Goal: Information Seeking & Learning: Learn about a topic

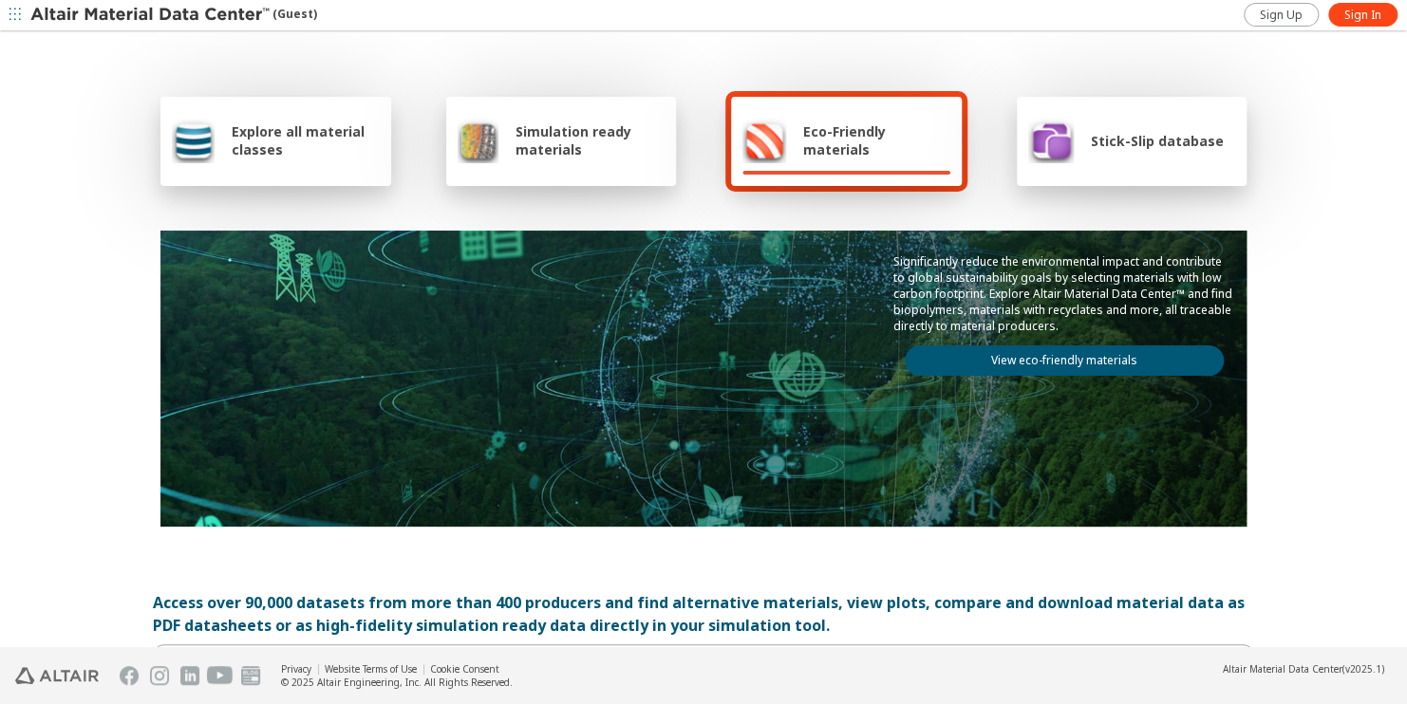
click at [534, 155] on span "Simulation ready materials" at bounding box center [589, 140] width 149 height 36
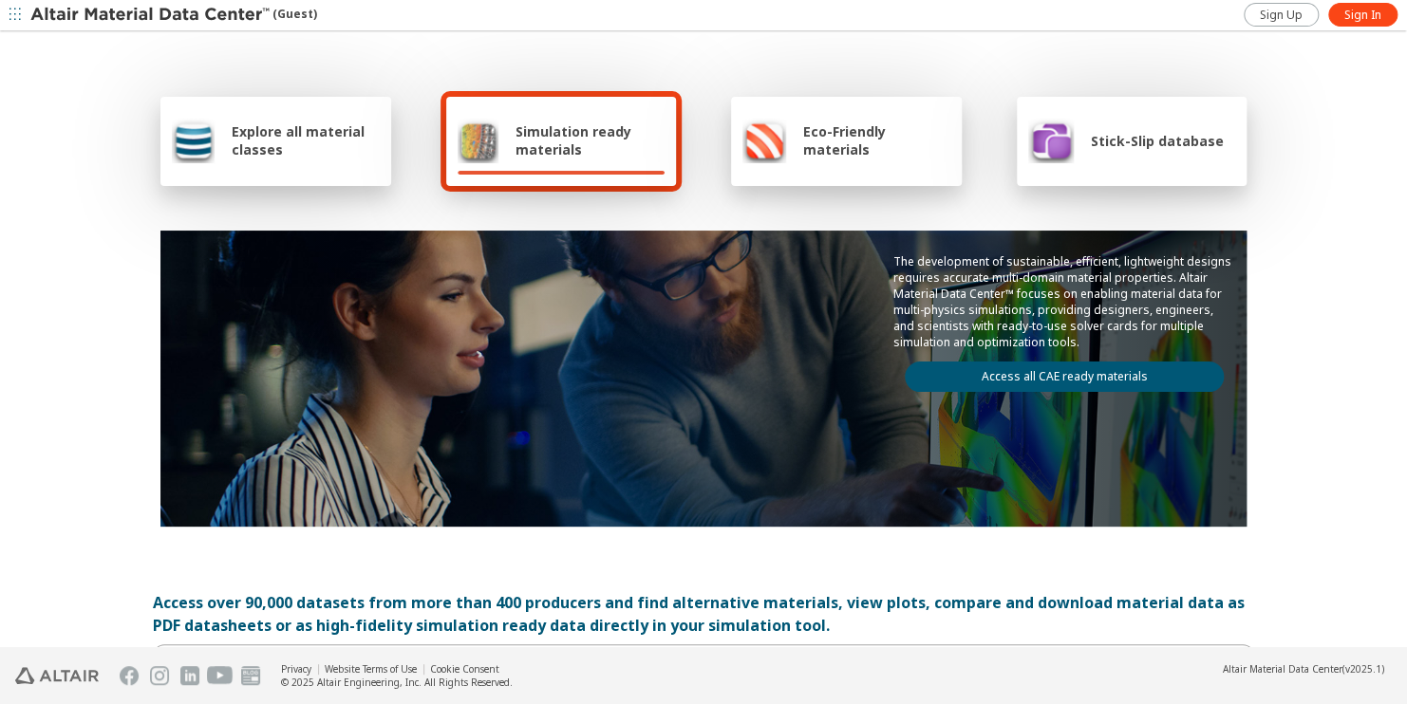
click at [320, 154] on span "Explore all material classes" at bounding box center [306, 140] width 148 height 36
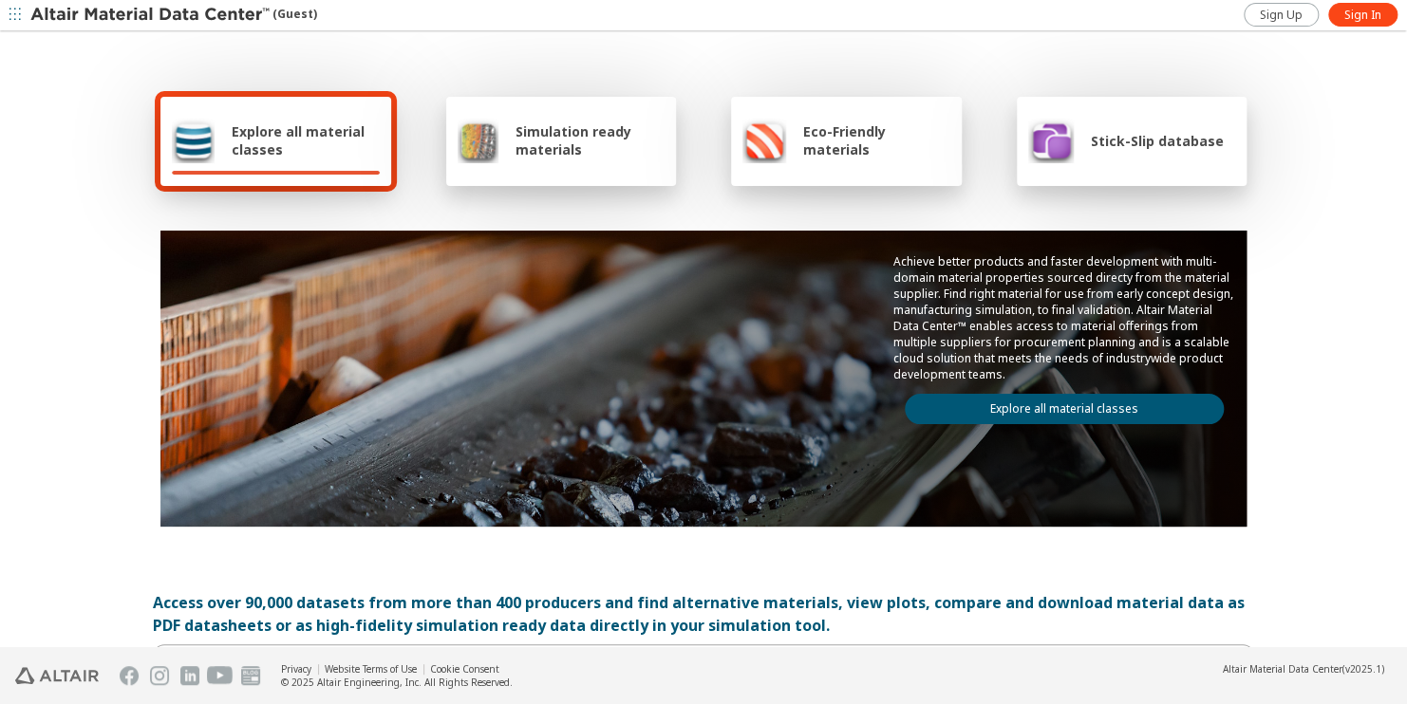
click at [323, 153] on span "Explore all material classes" at bounding box center [306, 140] width 148 height 36
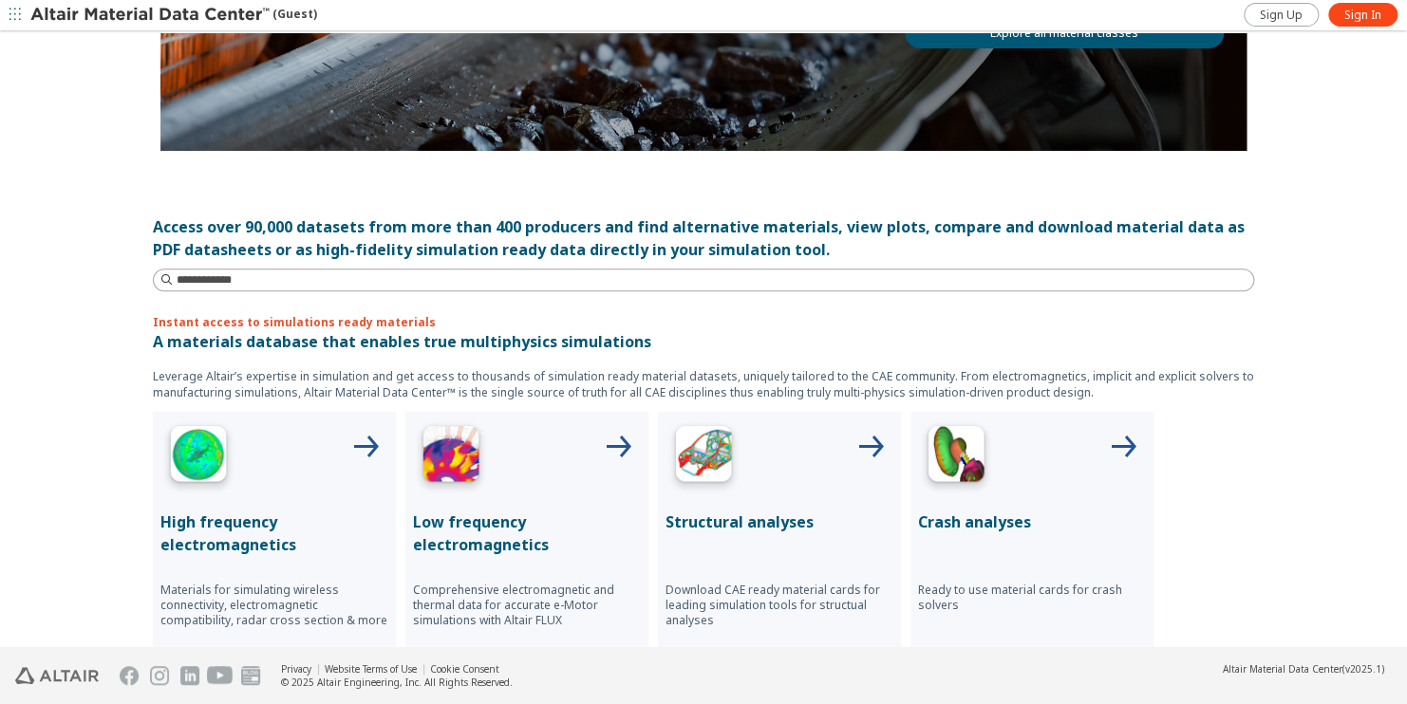
scroll to position [570, 0]
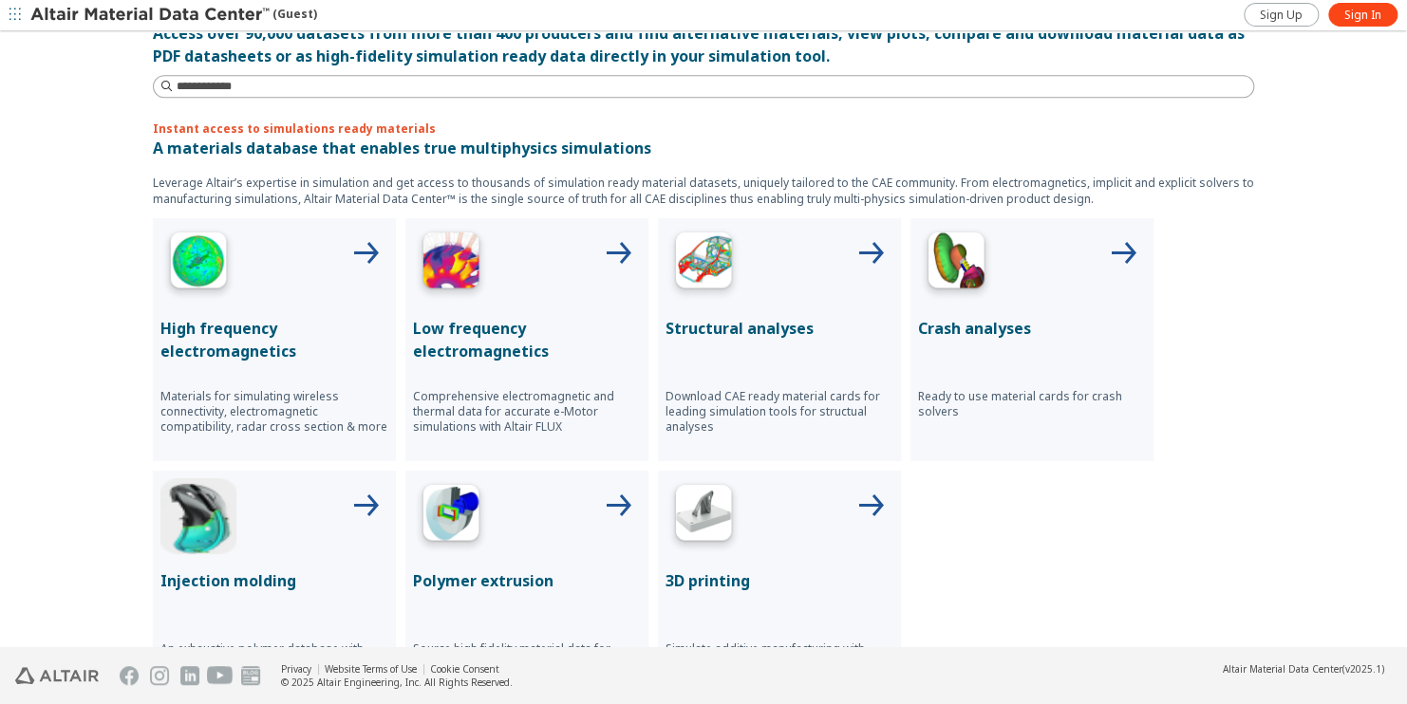
click at [772, 275] on div at bounding box center [779, 264] width 228 height 76
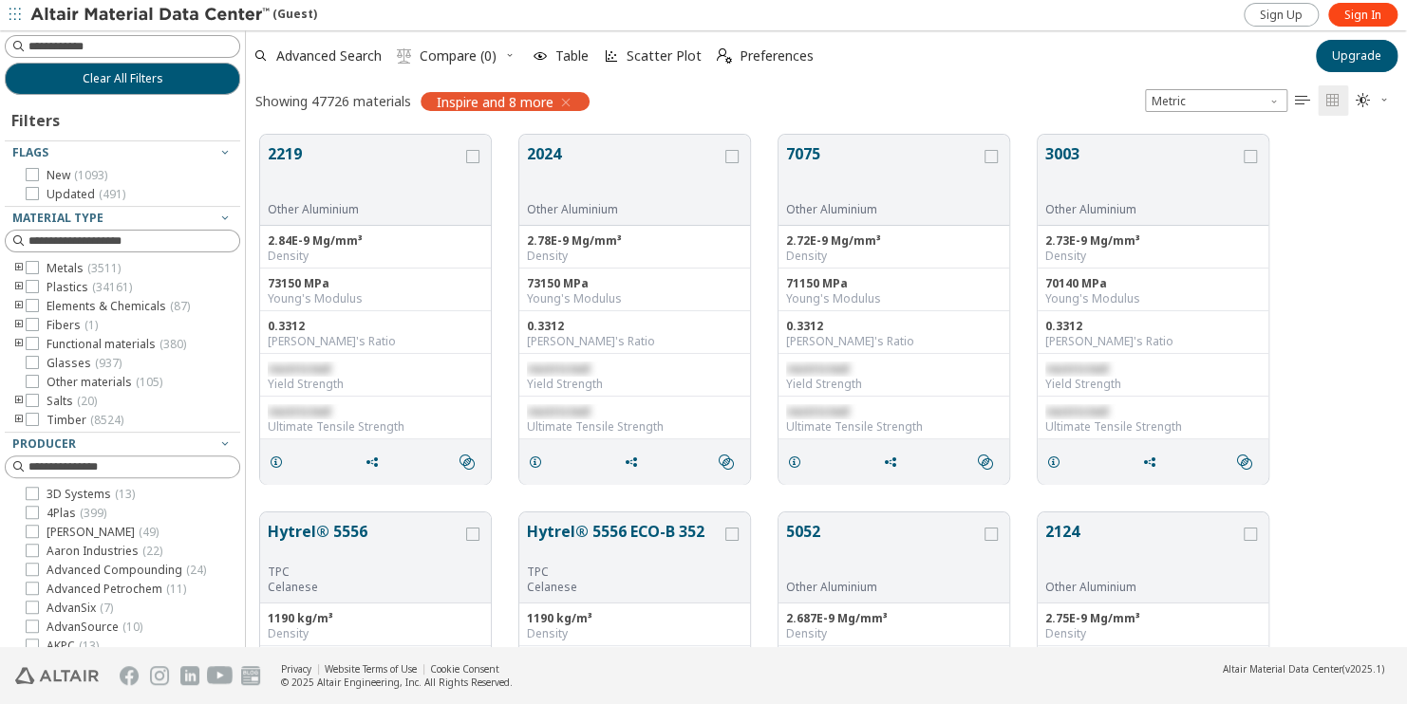
scroll to position [514, 1147]
click at [103, 50] on input at bounding box center [133, 46] width 211 height 19
type input "******"
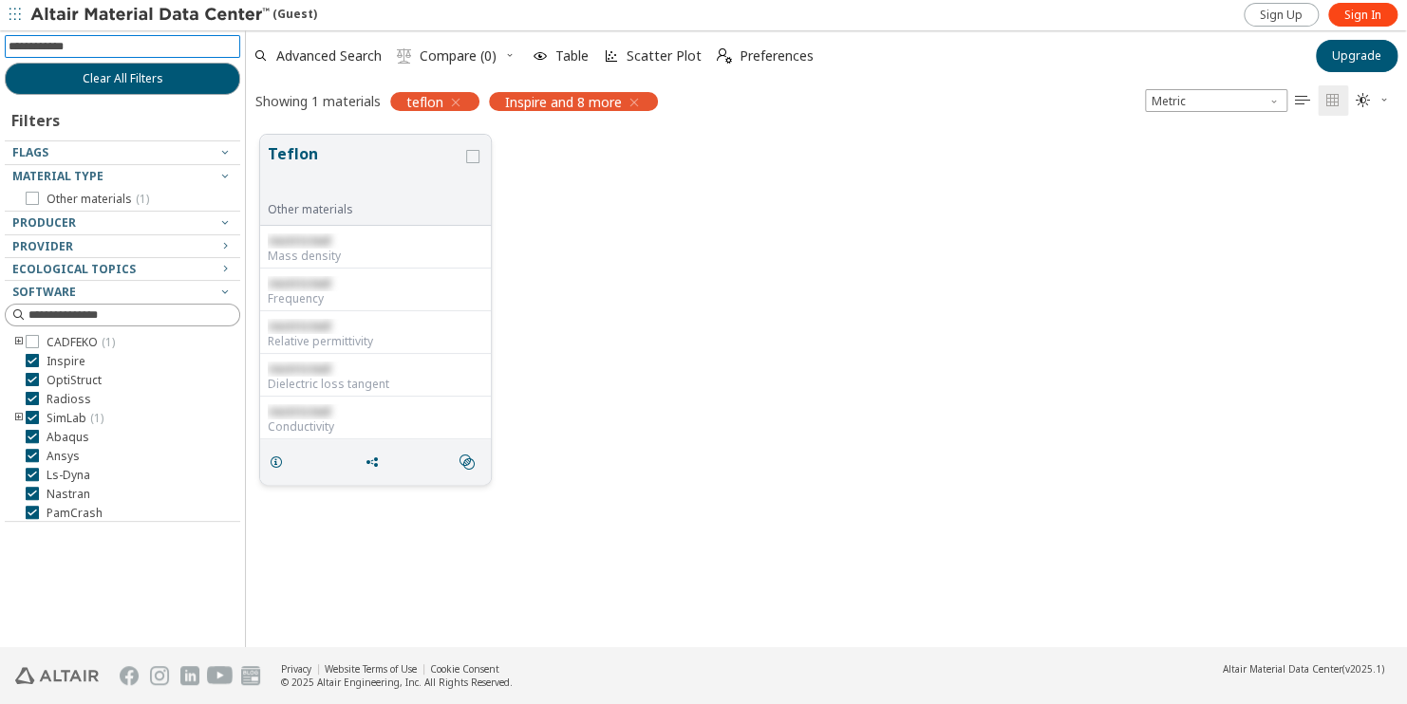
click at [408, 177] on button "Teflon" at bounding box center [365, 172] width 195 height 60
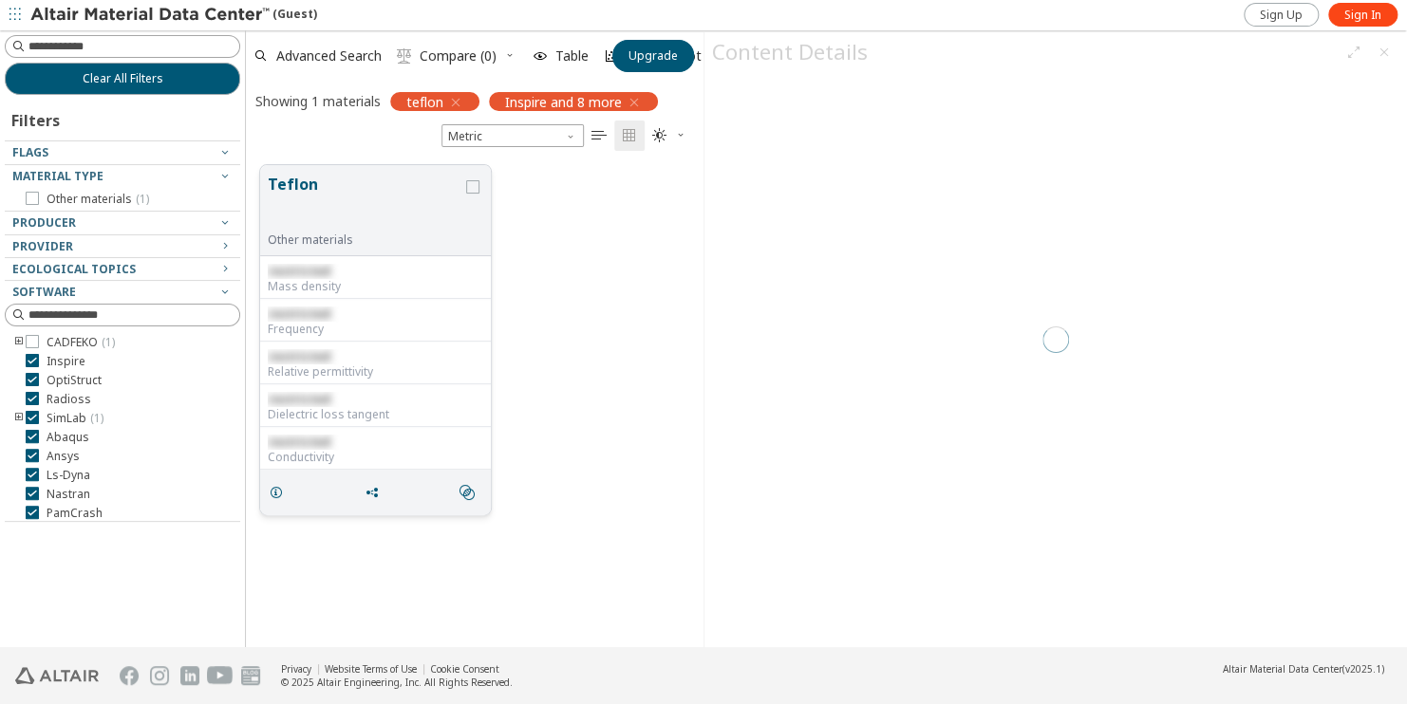
scroll to position [483, 443]
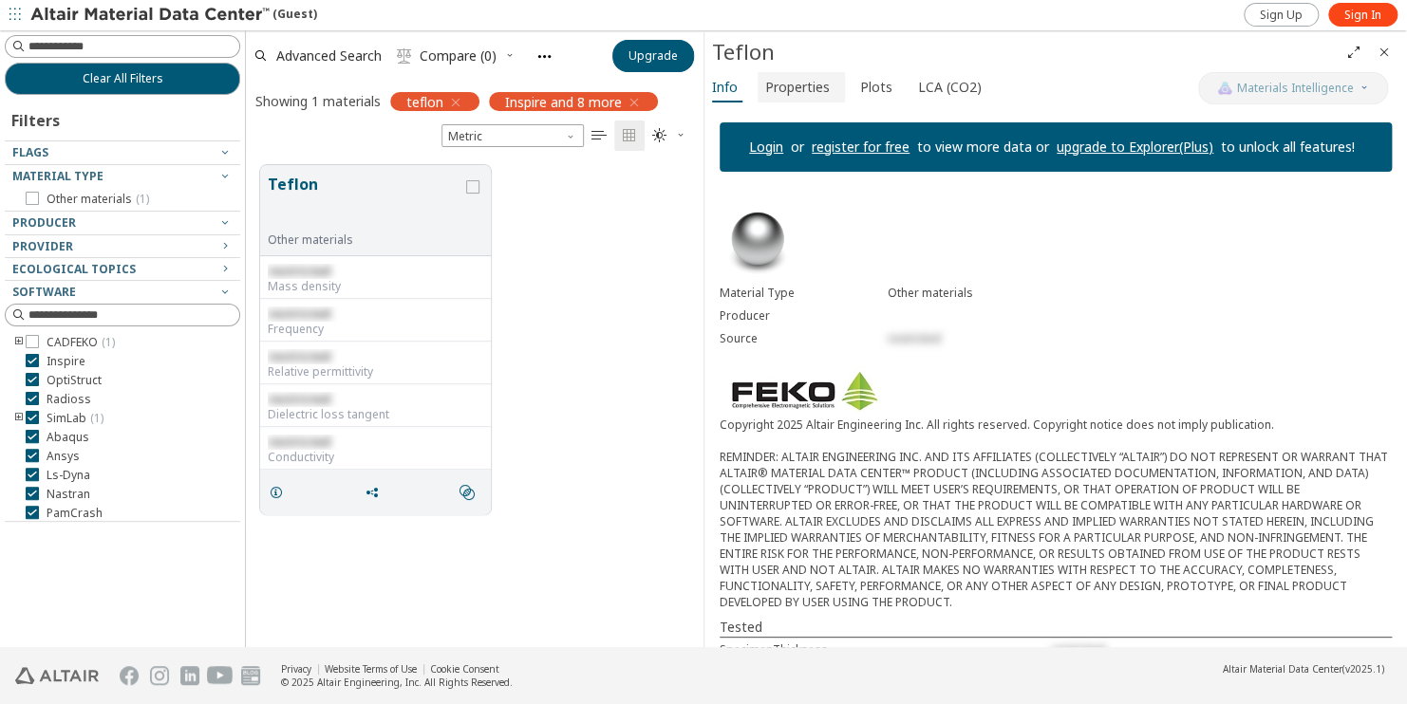
click at [798, 78] on span "Properties" at bounding box center [797, 87] width 65 height 30
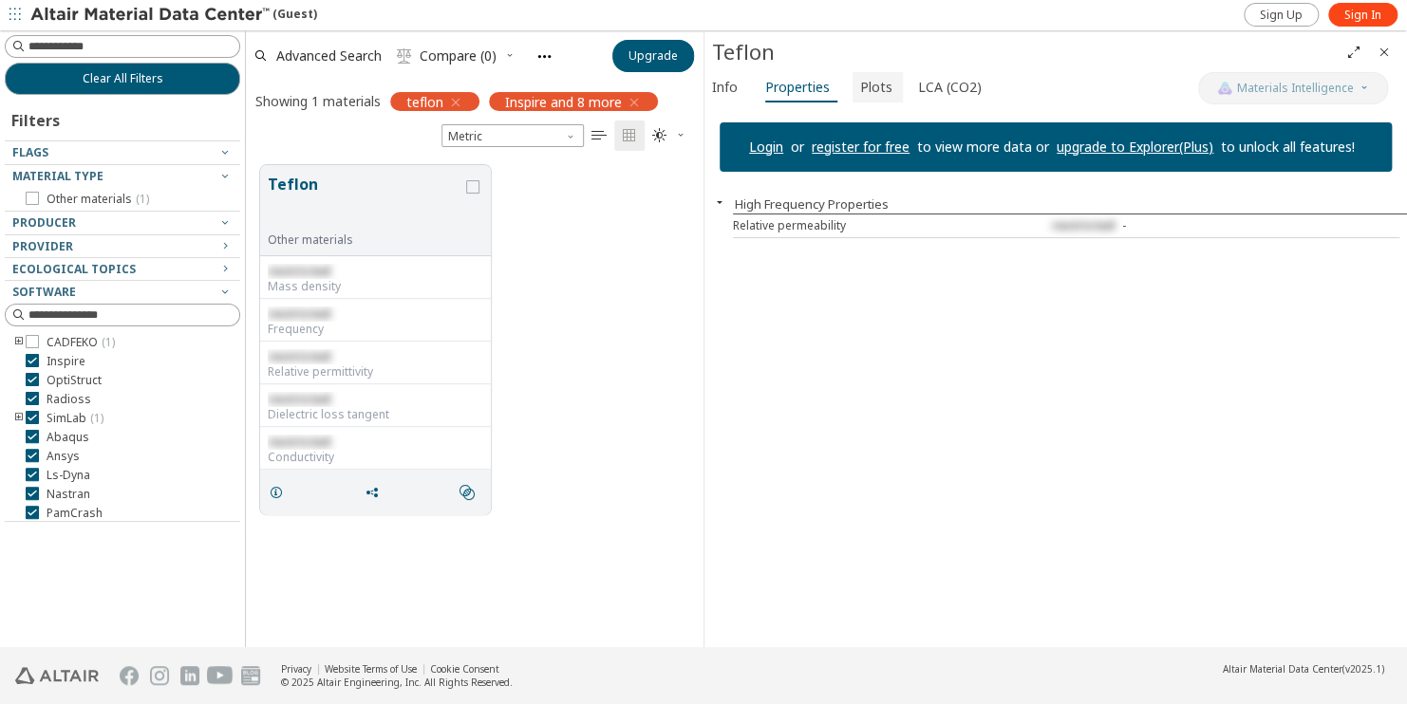
click at [871, 92] on span "Plots" at bounding box center [876, 87] width 32 height 30
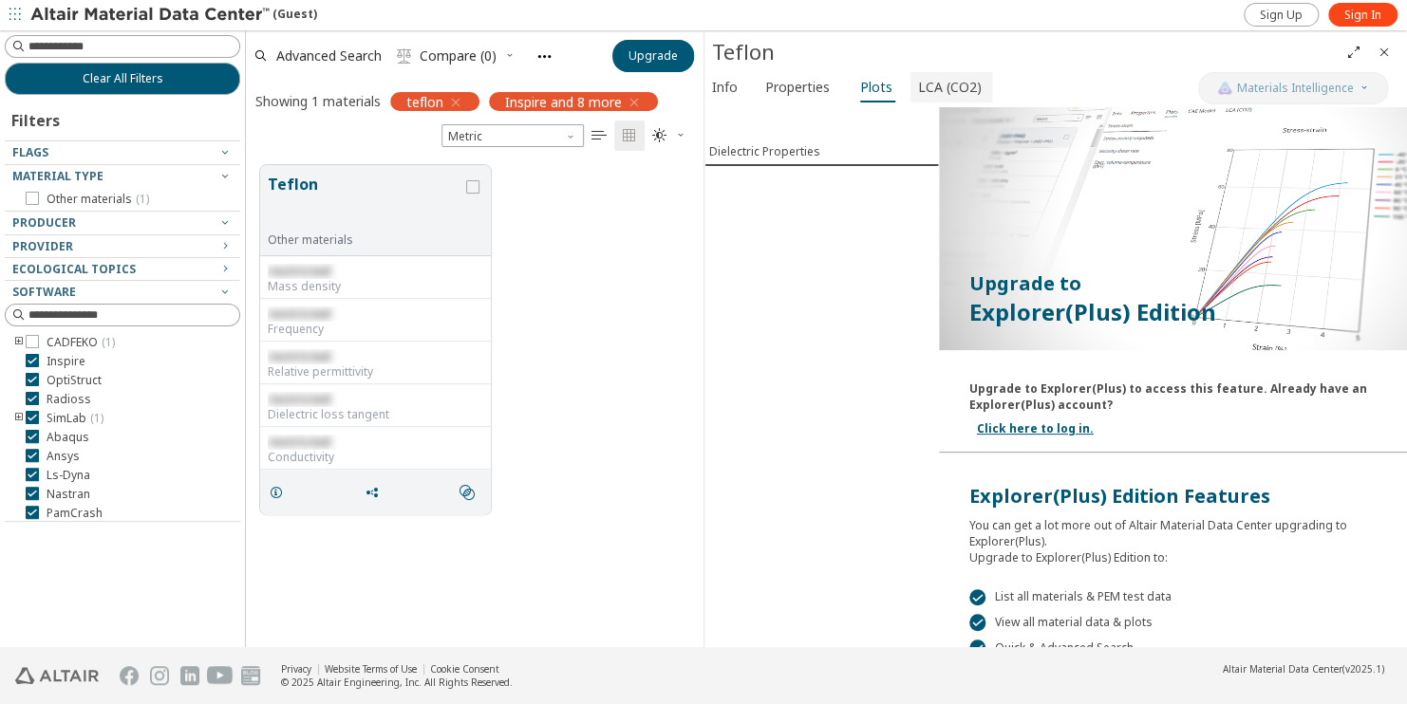
click at [928, 90] on span "LCA (CO2)" at bounding box center [950, 87] width 64 height 30
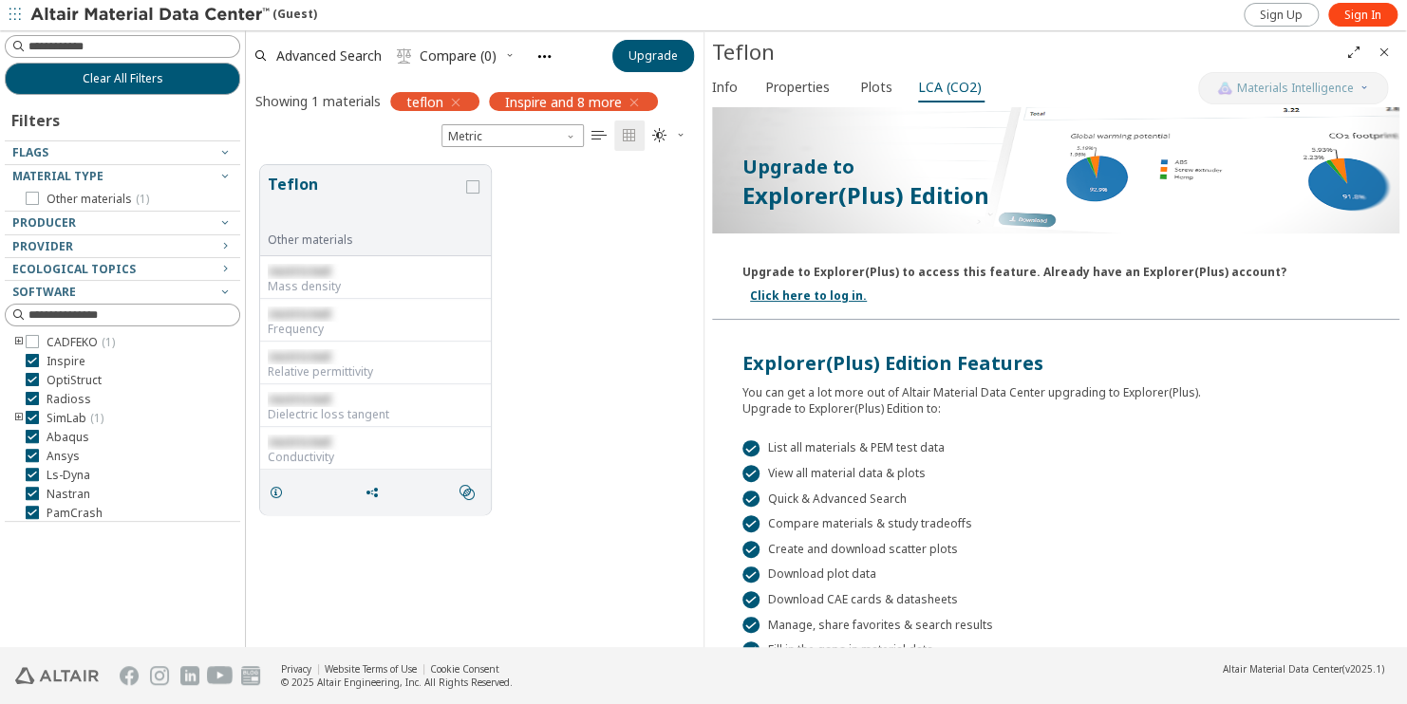
scroll to position [277, 0]
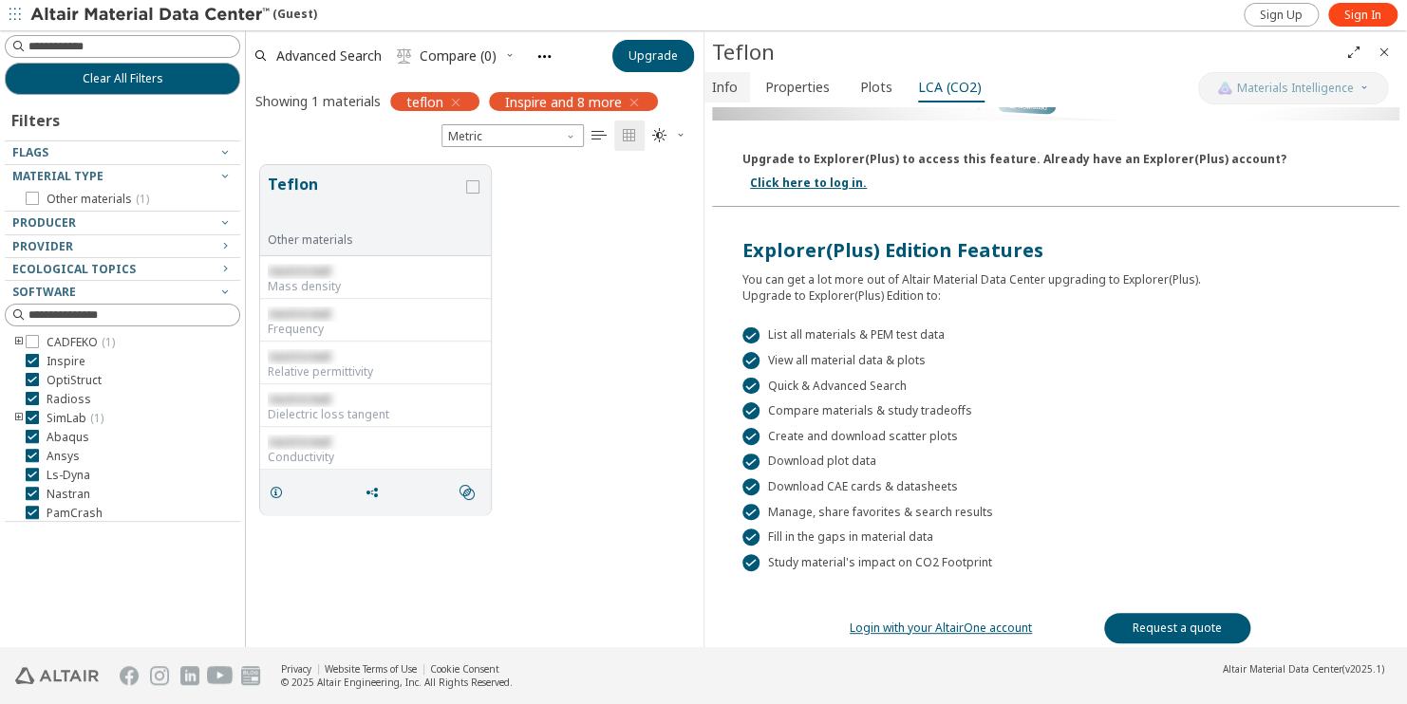
click at [745, 88] on button "Info" at bounding box center [727, 87] width 46 height 30
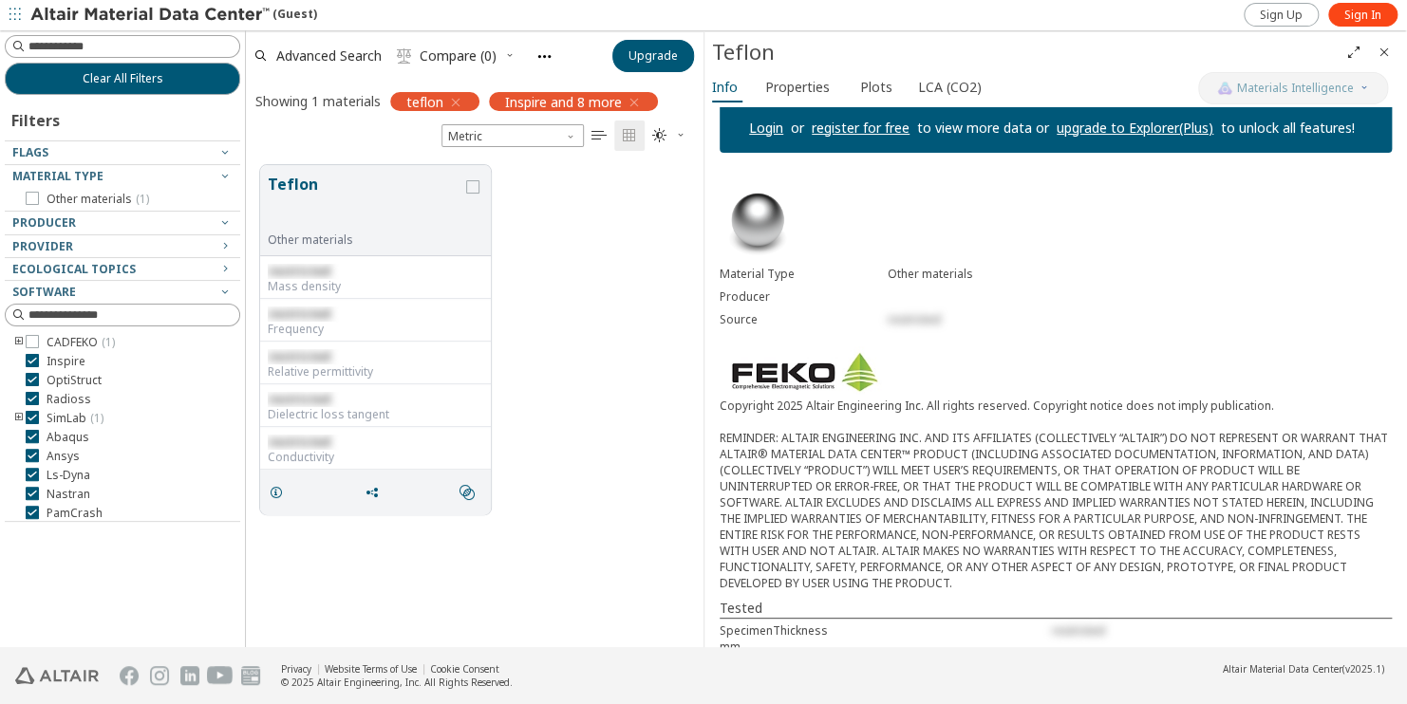
scroll to position [0, 0]
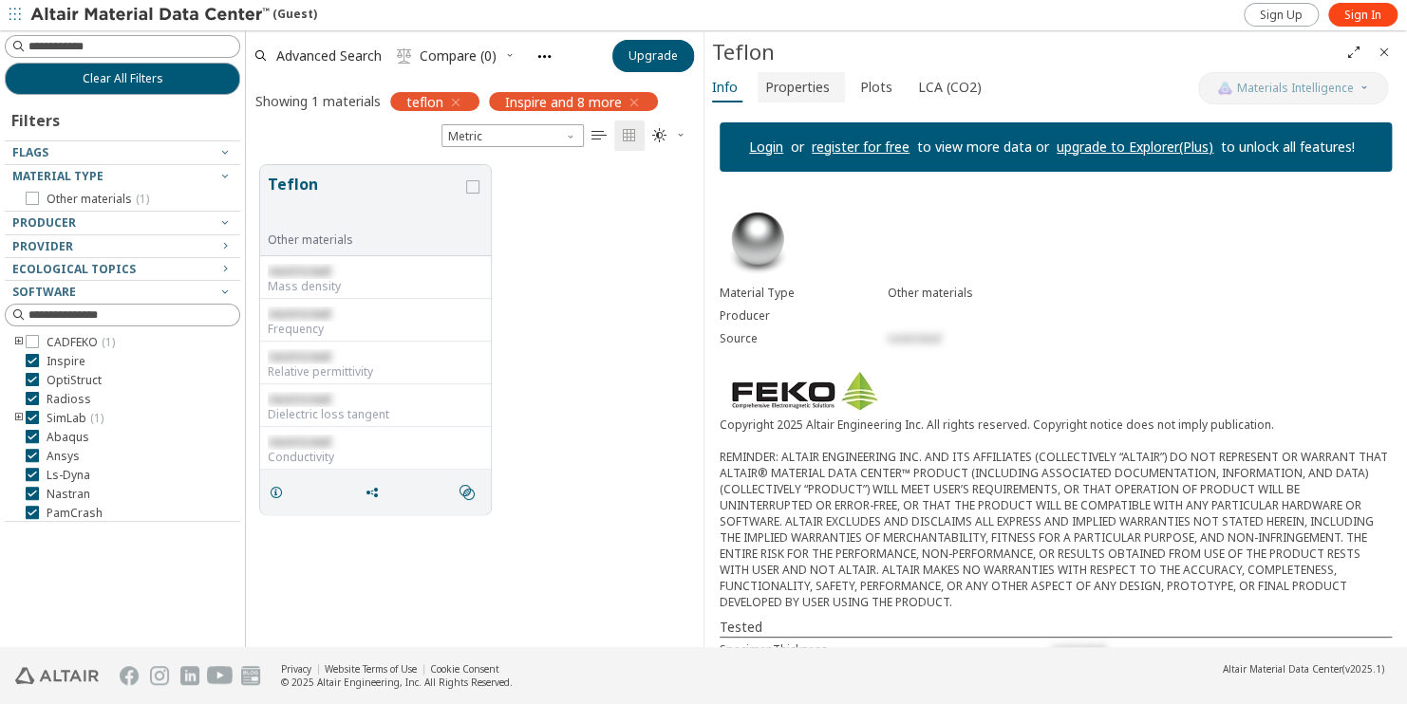
click at [802, 89] on span "Properties" at bounding box center [797, 87] width 65 height 30
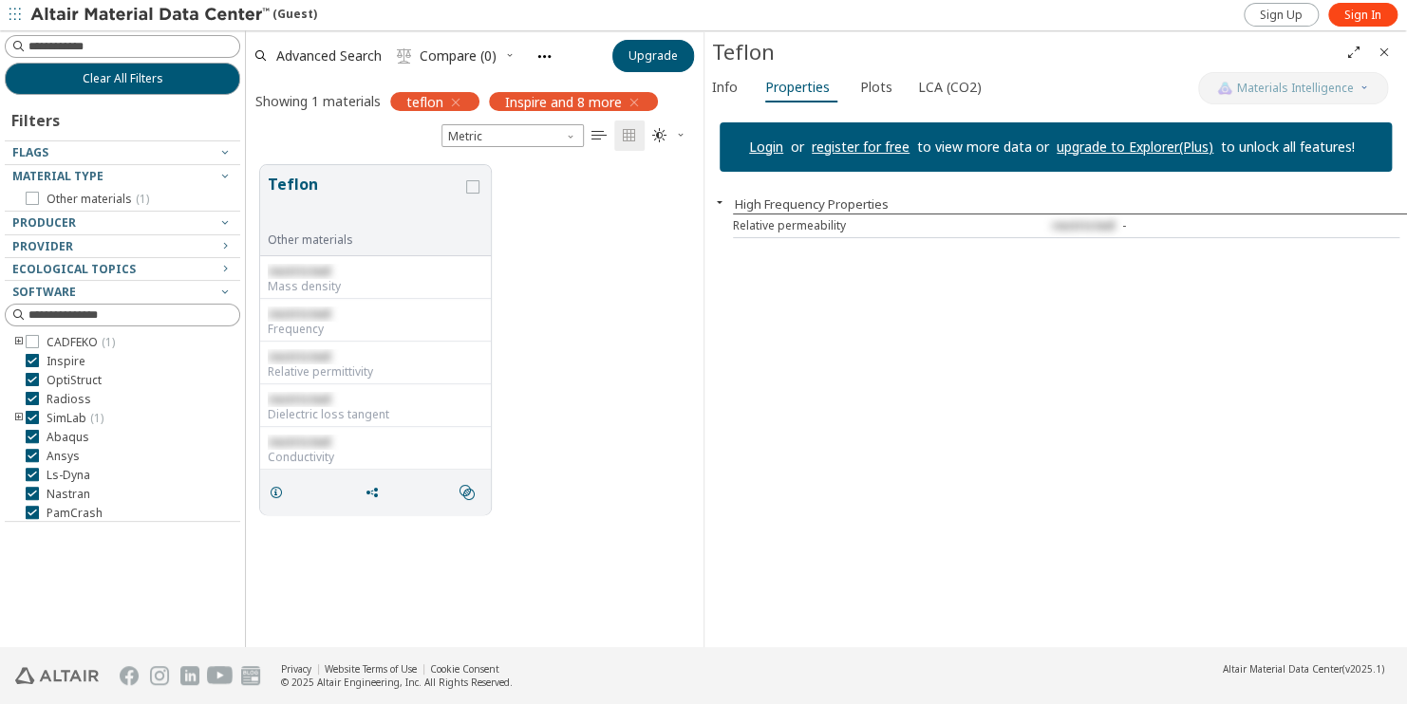
click at [804, 233] on div "Relative permeability" at bounding box center [872, 225] width 278 height 15
click at [743, 204] on button "High Frequency Properties" at bounding box center [812, 204] width 154 height 17
click at [727, 203] on span "button" at bounding box center [719, 202] width 23 height 15
click at [1075, 226] on span "restricted" at bounding box center [1083, 225] width 63 height 16
drag, startPoint x: 1038, startPoint y: 233, endPoint x: 1185, endPoint y: 236, distance: 147.2
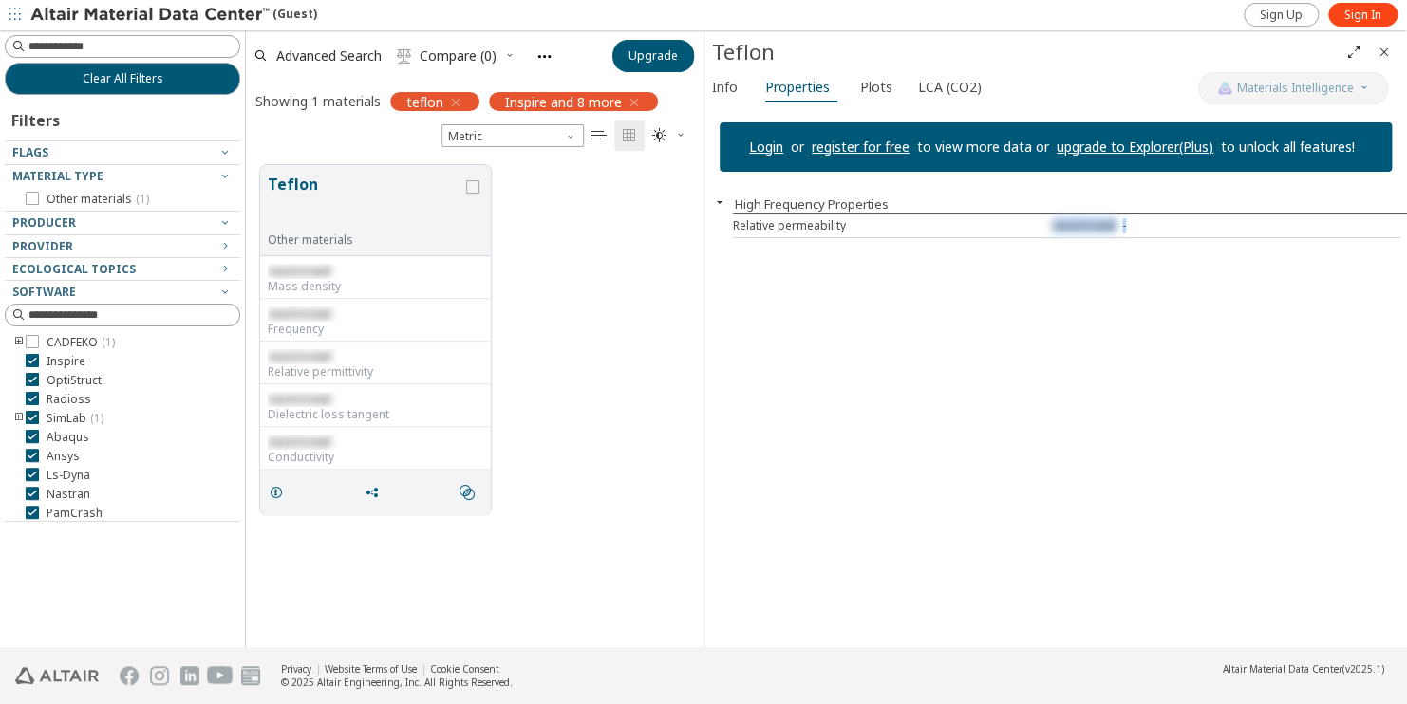
click at [1185, 236] on div "Relative permeability restricted -" at bounding box center [1066, 227] width 666 height 24
drag, startPoint x: 1185, startPoint y: 236, endPoint x: 1133, endPoint y: 255, distance: 55.6
click at [1131, 256] on div "Login or register for free to view more data or upgrade to Explorer(Plus) to un…" at bounding box center [1055, 377] width 703 height 540
click at [1127, 237] on div "Login or register for free to view more data or upgrade to Explorer(Plus) to un…" at bounding box center [1055, 377] width 703 height 540
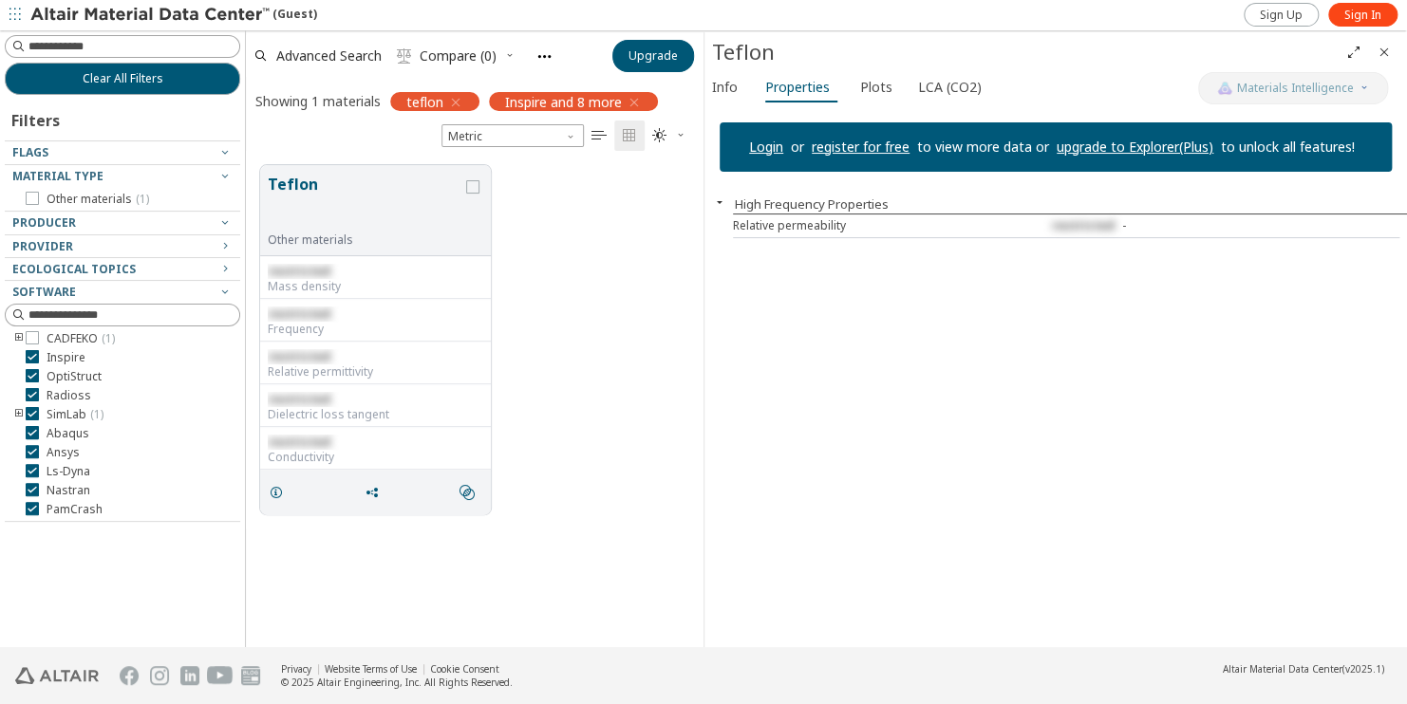
click at [528, 309] on div "Teflon Other materials restricted Mass density restricted Frequency restricted …" at bounding box center [475, 340] width 458 height 378
click at [719, 200] on icon "button" at bounding box center [719, 202] width 15 height 15
click at [922, 233] on div "Relative permeability" at bounding box center [872, 225] width 278 height 15
drag, startPoint x: 924, startPoint y: 231, endPoint x: 907, endPoint y: 223, distance: 18.7
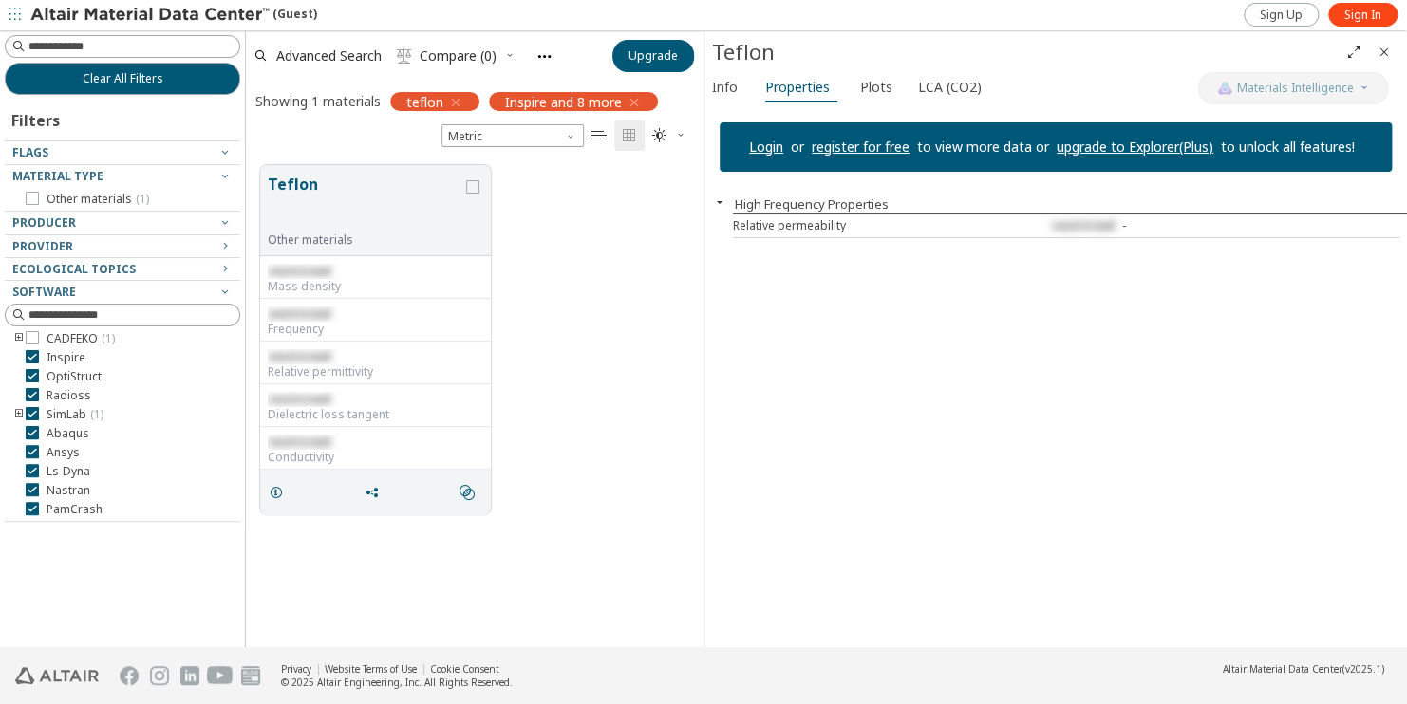
click at [924, 230] on div "Relative permeability" at bounding box center [872, 225] width 278 height 15
click at [893, 222] on div "Relative permeability" at bounding box center [872, 225] width 278 height 15
click at [860, 82] on span "Plots" at bounding box center [876, 87] width 32 height 30
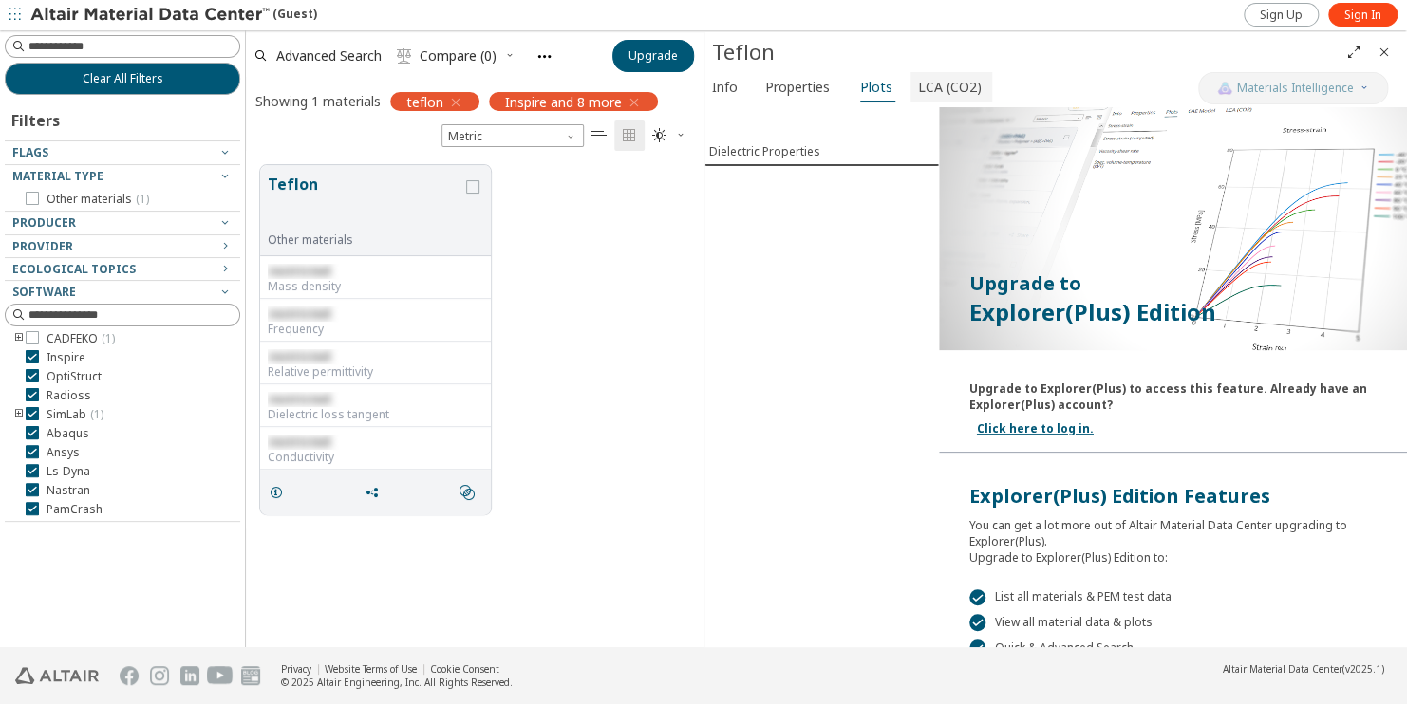
click at [918, 80] on span "LCA (CO2)" at bounding box center [950, 87] width 64 height 30
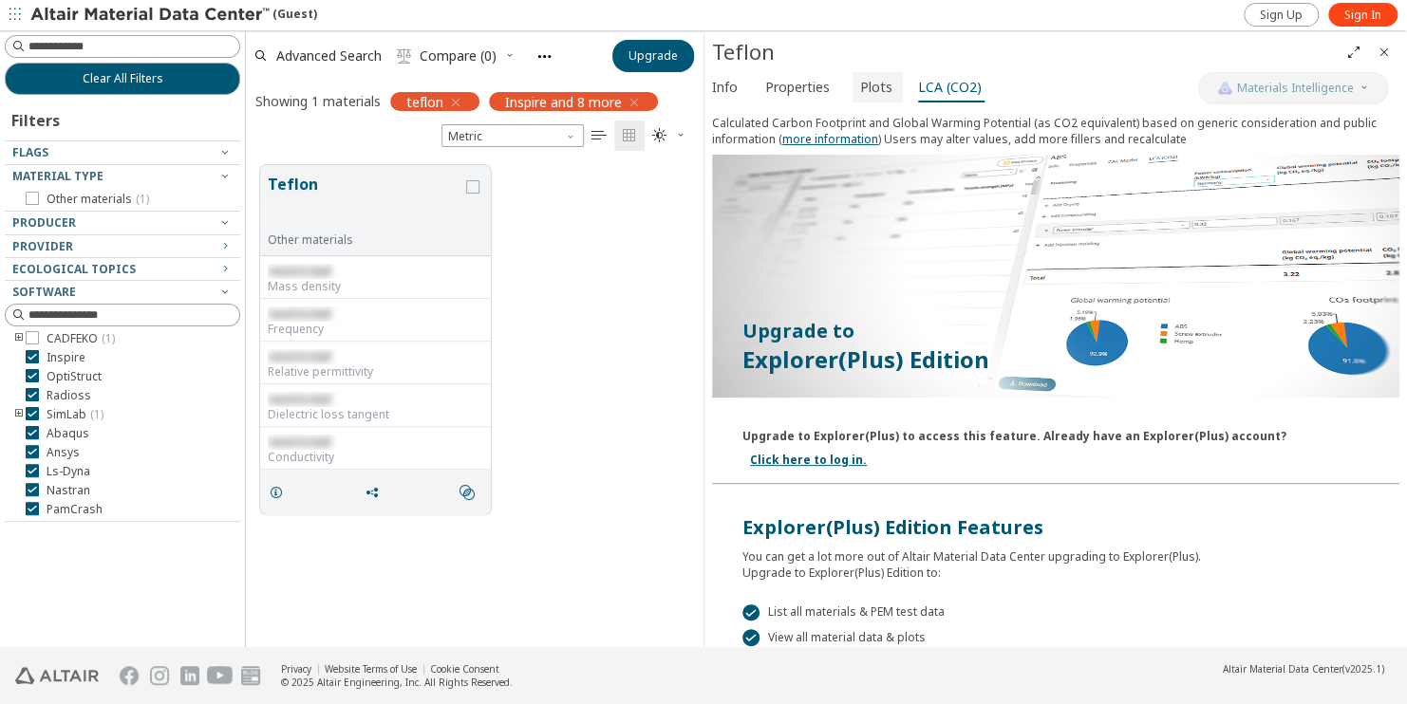
click at [868, 84] on span "Plots" at bounding box center [876, 87] width 32 height 30
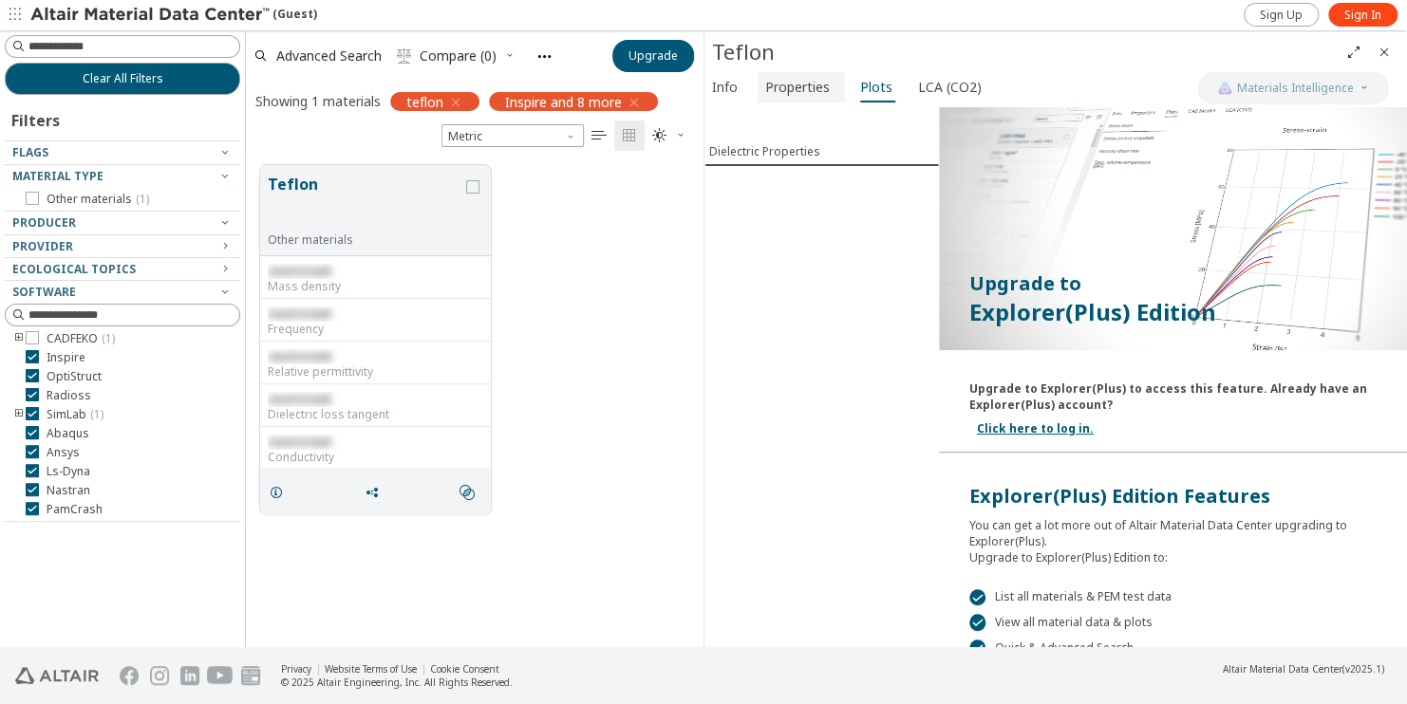
click at [815, 85] on span "Properties" at bounding box center [797, 87] width 65 height 30
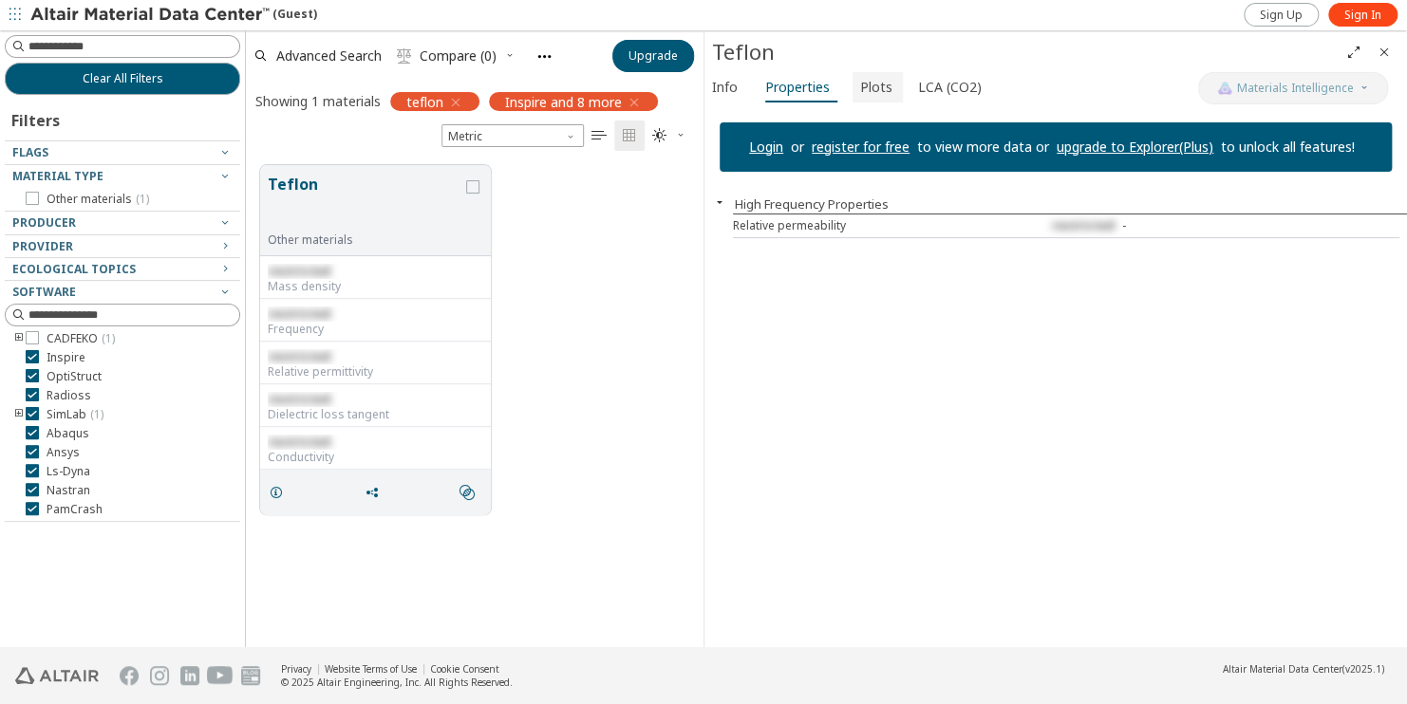
click at [867, 83] on span "Plots" at bounding box center [876, 87] width 32 height 30
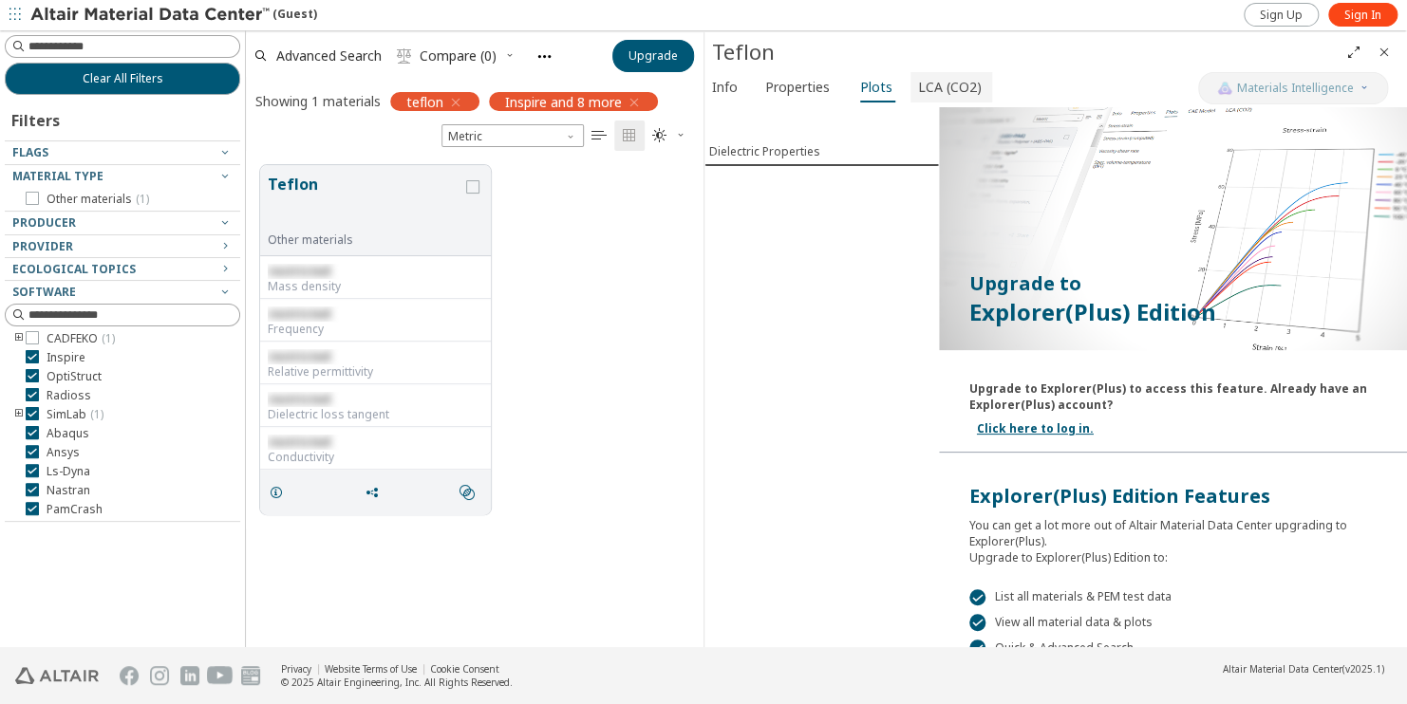
click at [923, 88] on span "LCA (CO2)" at bounding box center [950, 87] width 64 height 30
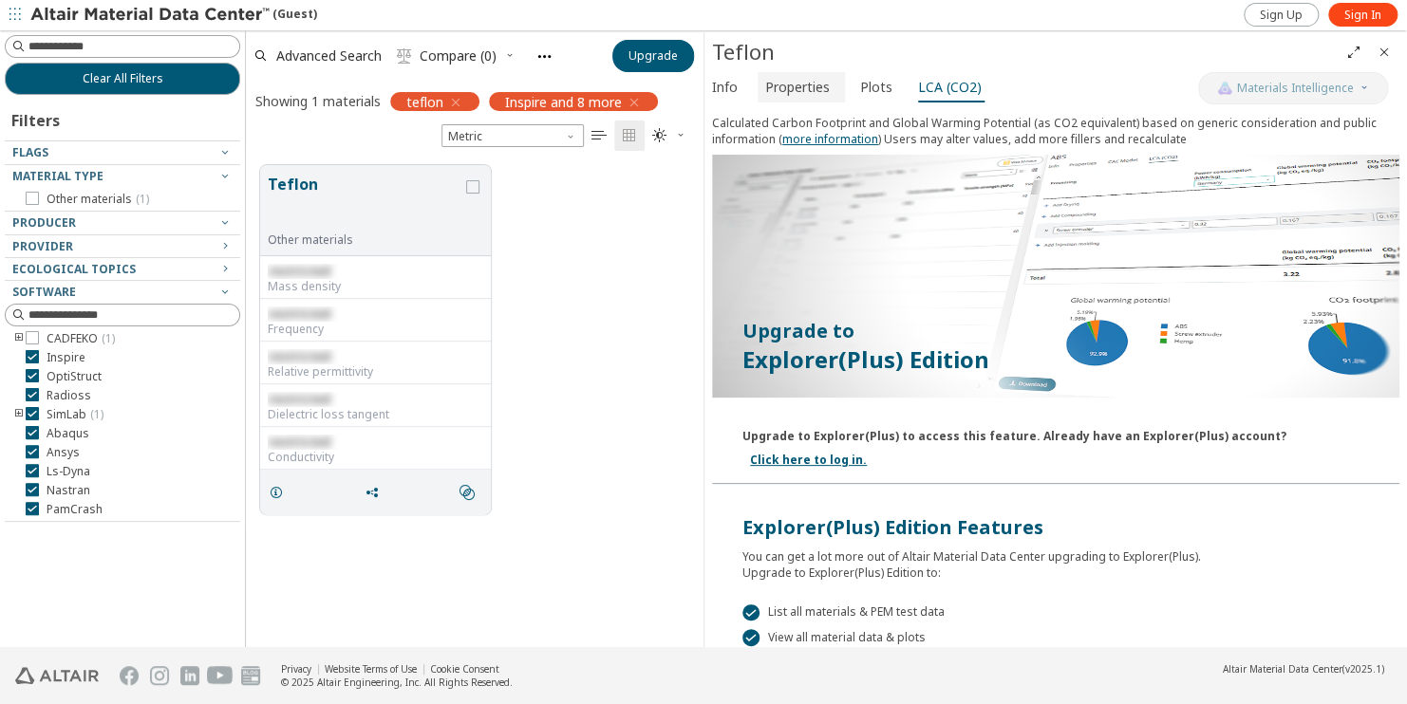
click at [806, 90] on span "Properties" at bounding box center [797, 87] width 65 height 30
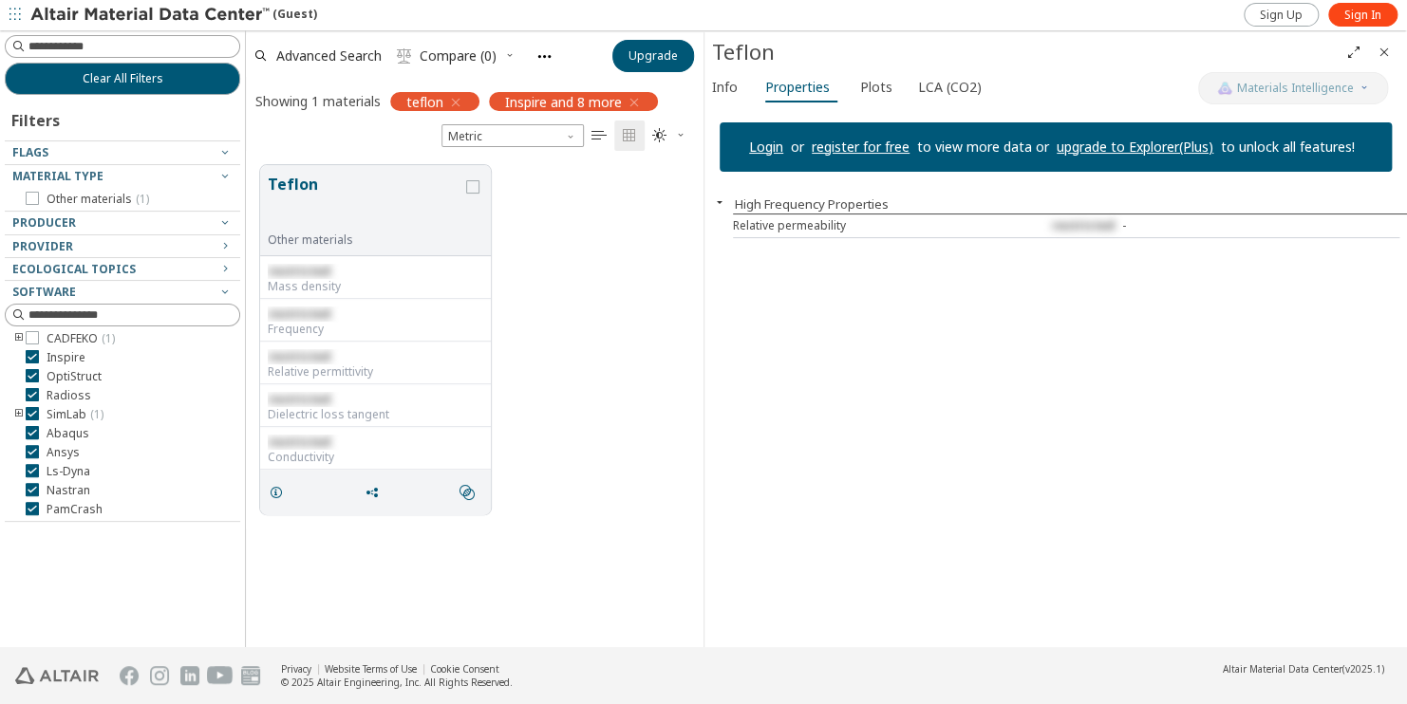
click at [721, 200] on icon "button" at bounding box center [719, 202] width 15 height 15
click at [1364, 20] on span "Sign In" at bounding box center [1362, 15] width 37 height 15
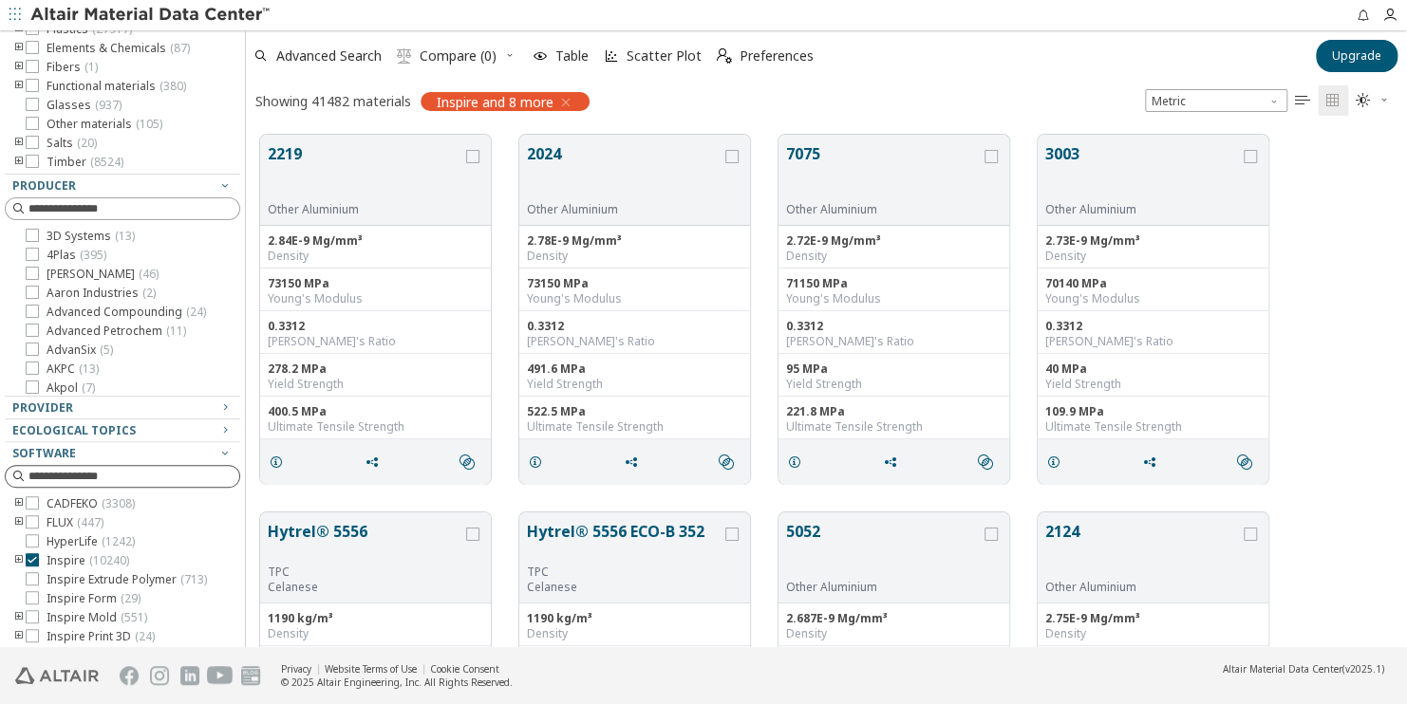
scroll to position [297, 0]
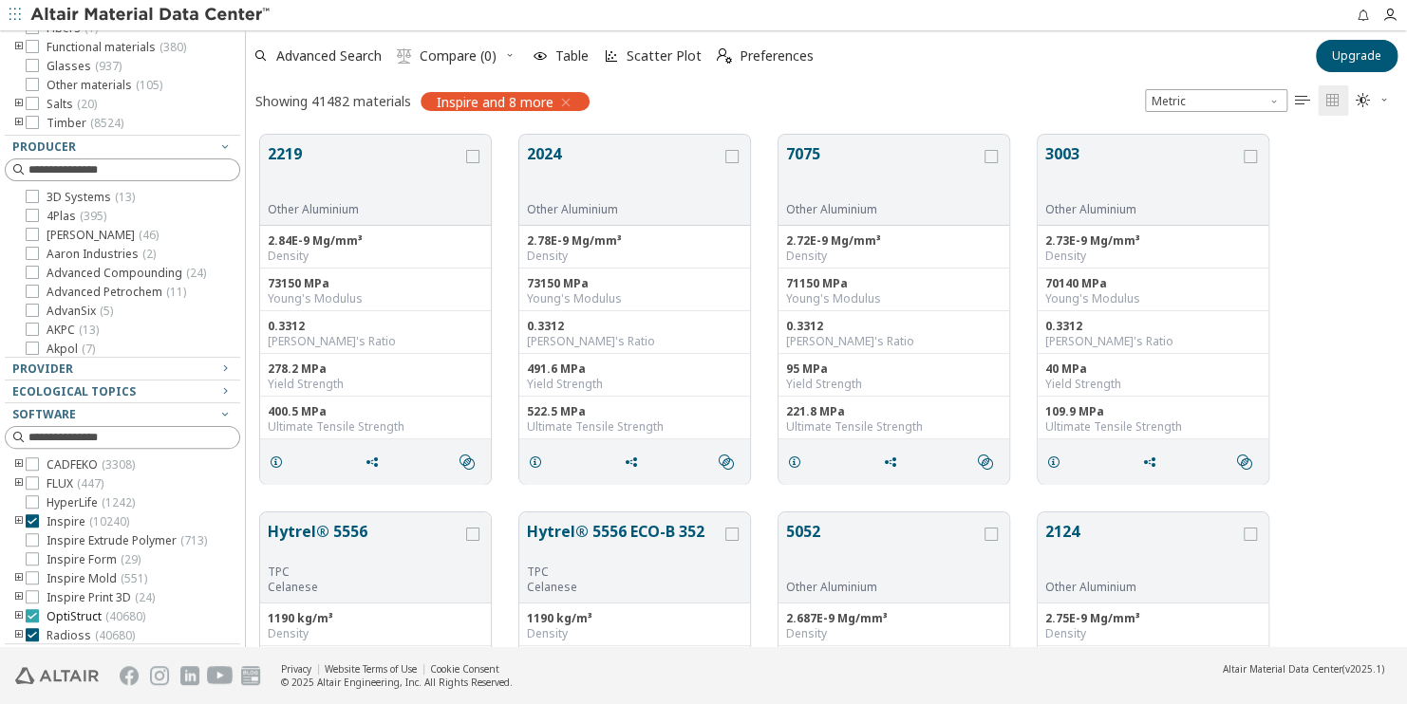
click at [29, 623] on icon at bounding box center [32, 615] width 13 height 13
click at [28, 523] on icon at bounding box center [32, 521] width 13 height 13
click at [30, 610] on icon at bounding box center [32, 612] width 13 height 13
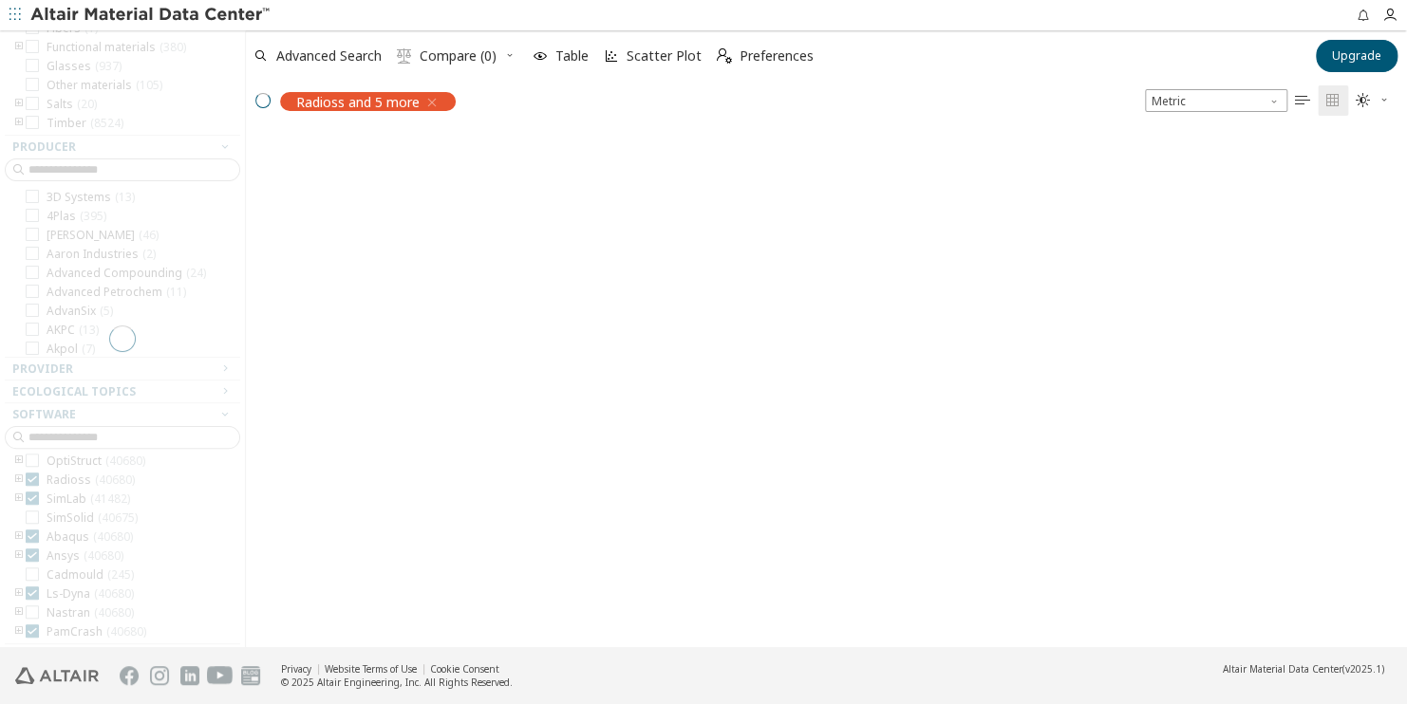
click at [29, 634] on div at bounding box center [118, 638] width 226 height 9
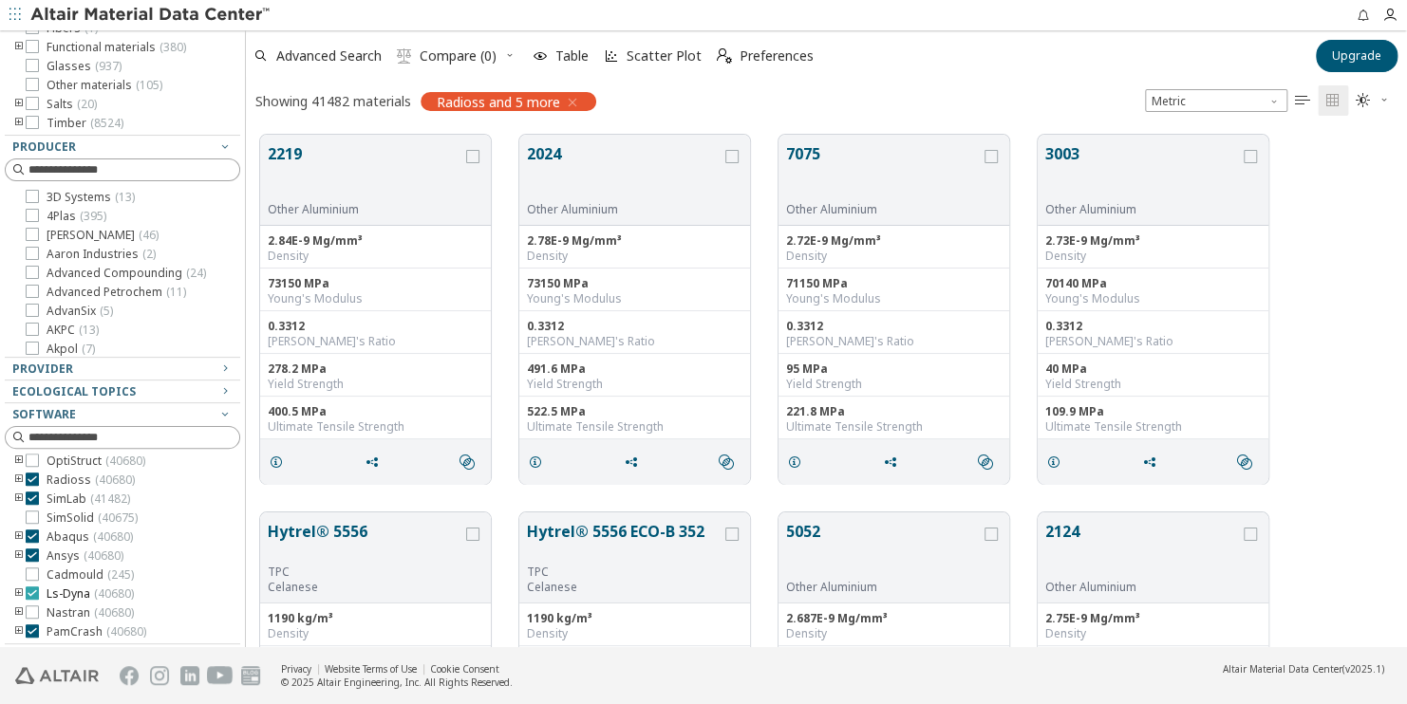
click at [27, 591] on icon at bounding box center [32, 593] width 13 height 13
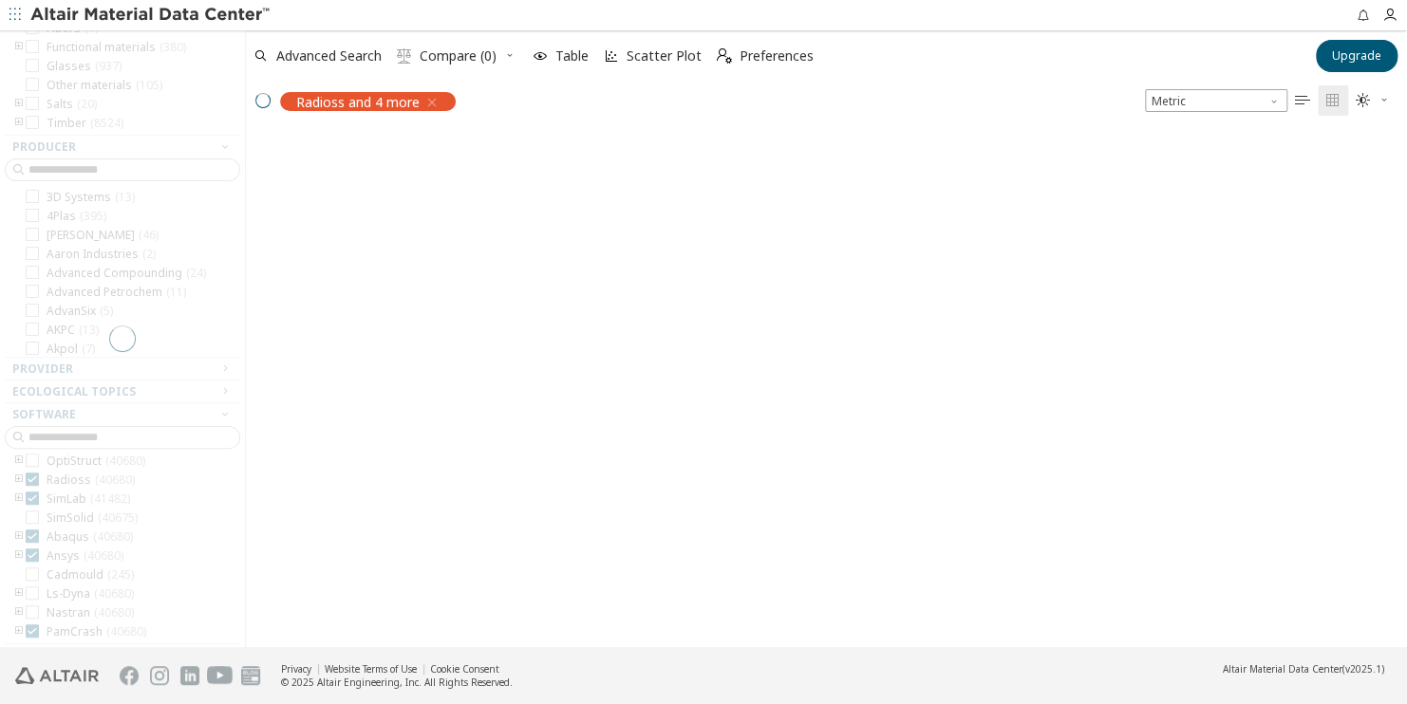
click at [31, 553] on icon at bounding box center [32, 555] width 13 height 13
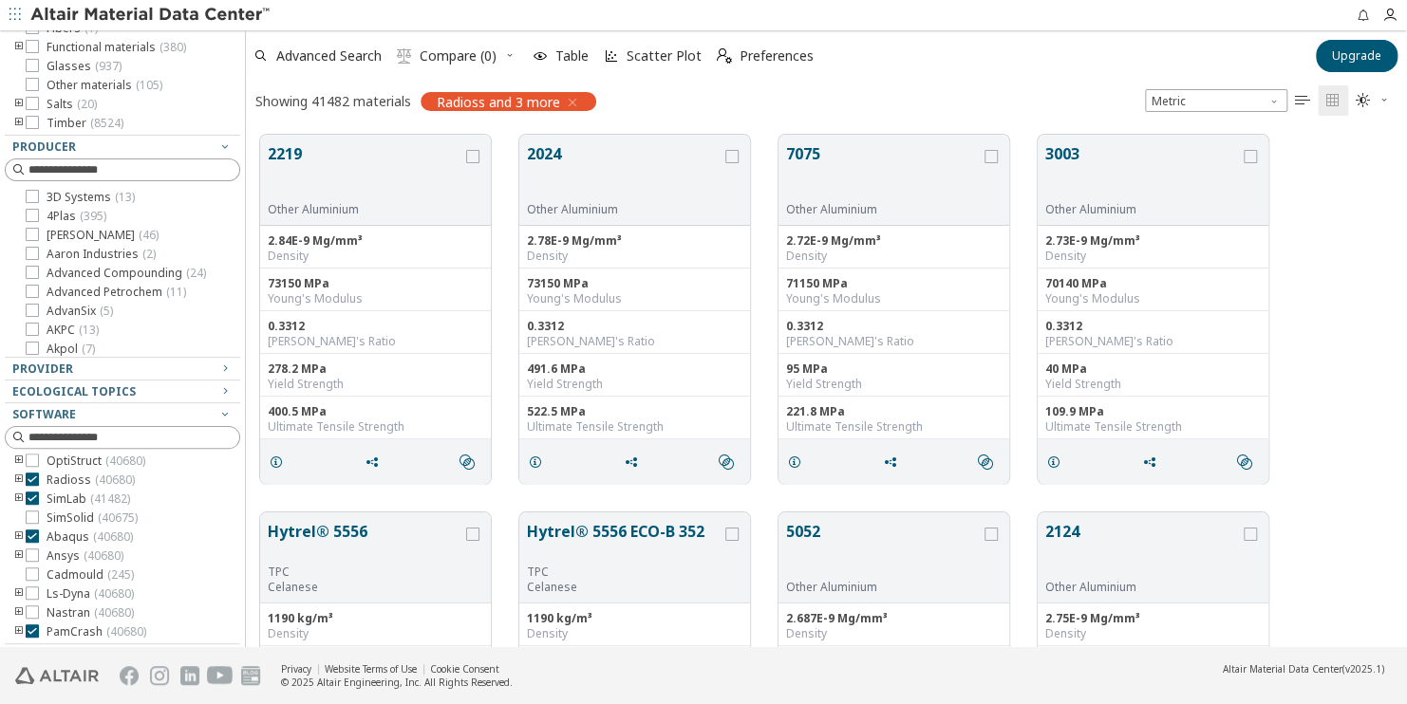
click at [31, 628] on icon at bounding box center [32, 631] width 13 height 13
click at [32, 534] on icon at bounding box center [32, 536] width 13 height 13
click at [32, 547] on icon at bounding box center [32, 540] width 13 height 13
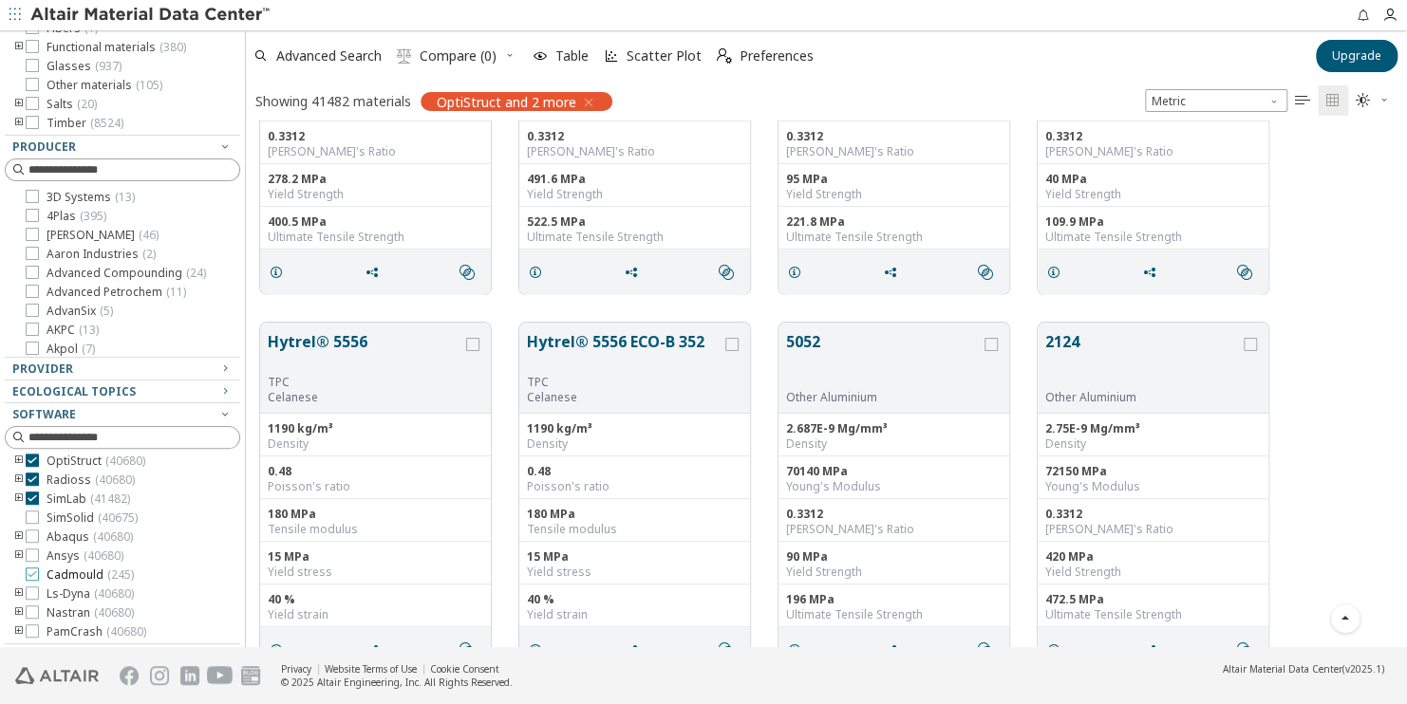
scroll to position [76, 0]
click at [31, 585] on icon at bounding box center [32, 578] width 13 height 13
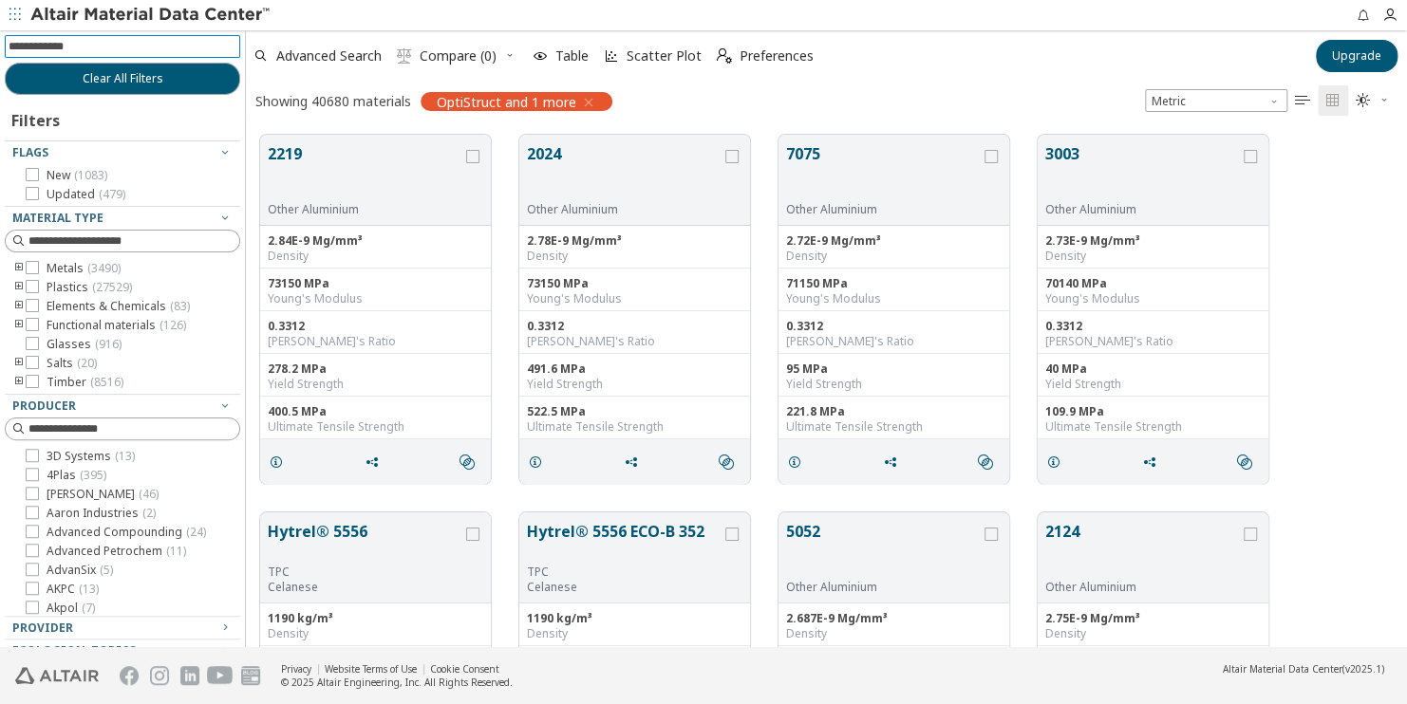
click at [104, 49] on input at bounding box center [125, 46] width 232 height 21
type input "******"
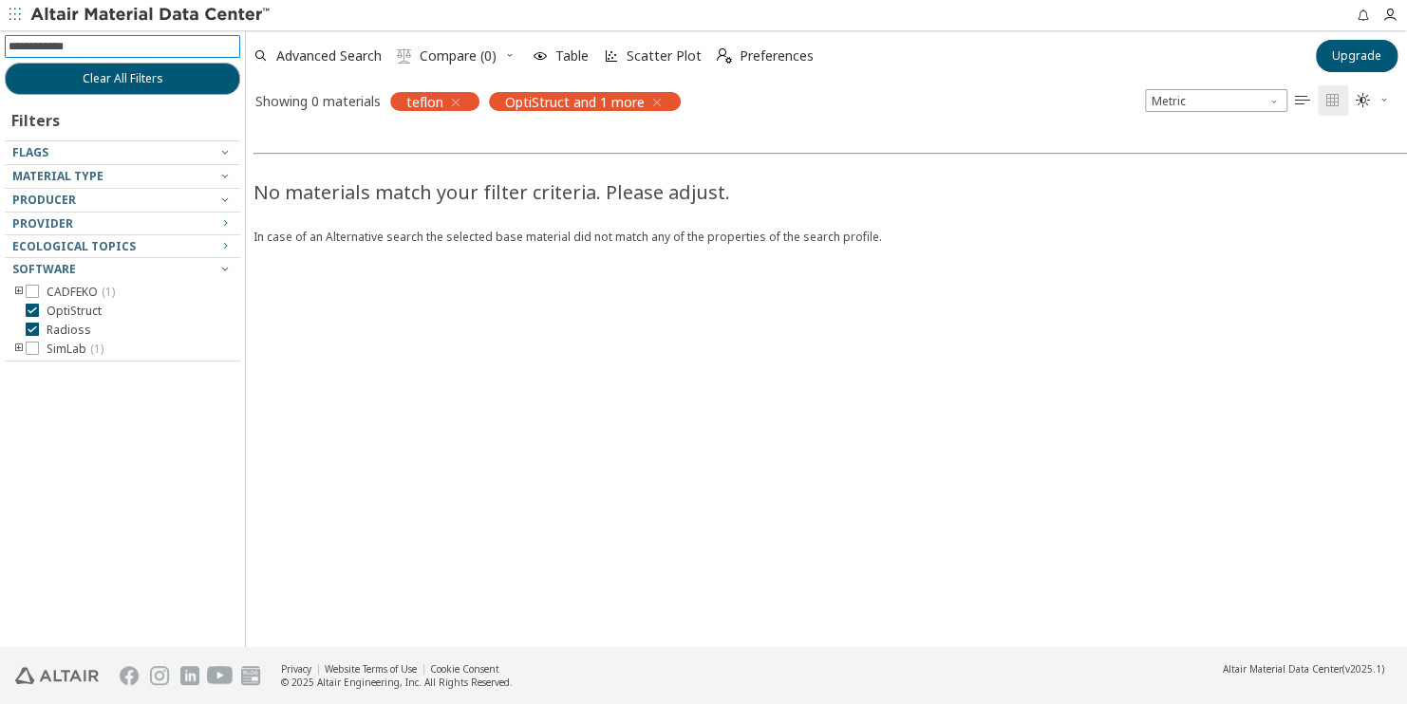
click at [653, 101] on icon "button" at bounding box center [656, 102] width 15 height 15
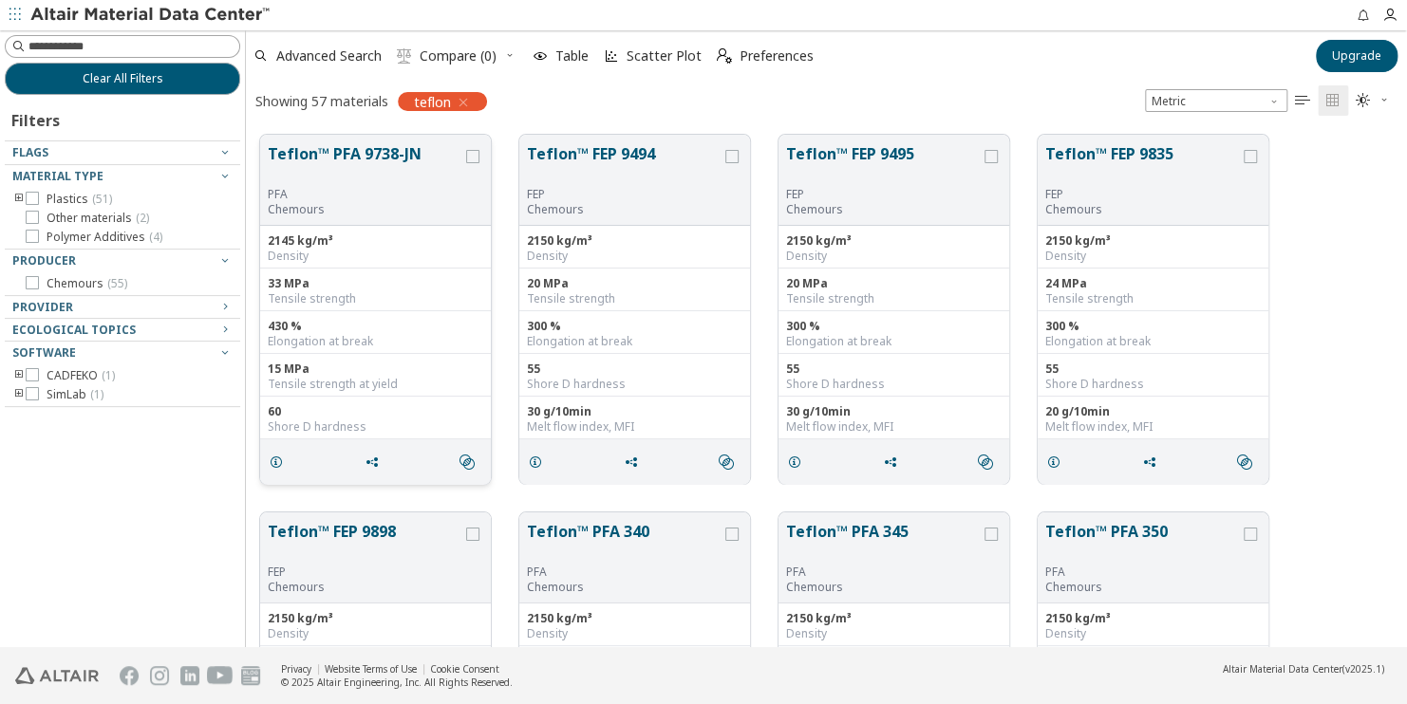
click at [343, 179] on button "Teflon™ PFA 9738-JN" at bounding box center [365, 164] width 195 height 45
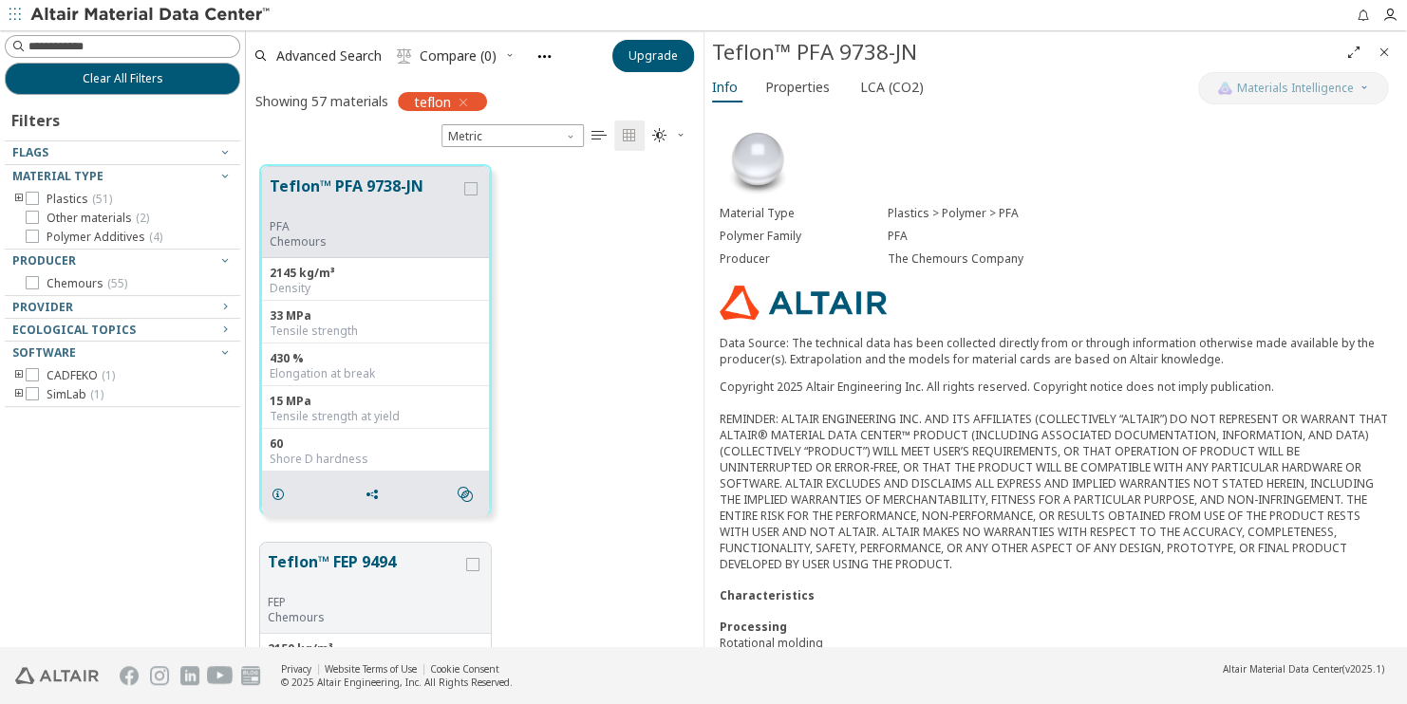
click at [15, 377] on icon "toogle group" at bounding box center [18, 375] width 13 height 15
click at [17, 409] on icon "toogle group" at bounding box center [18, 413] width 13 height 15
click at [16, 409] on icon "toogle group" at bounding box center [18, 413] width 13 height 15
click at [17, 374] on icon "toogle group" at bounding box center [18, 375] width 13 height 15
click at [122, 51] on input at bounding box center [133, 46] width 211 height 19
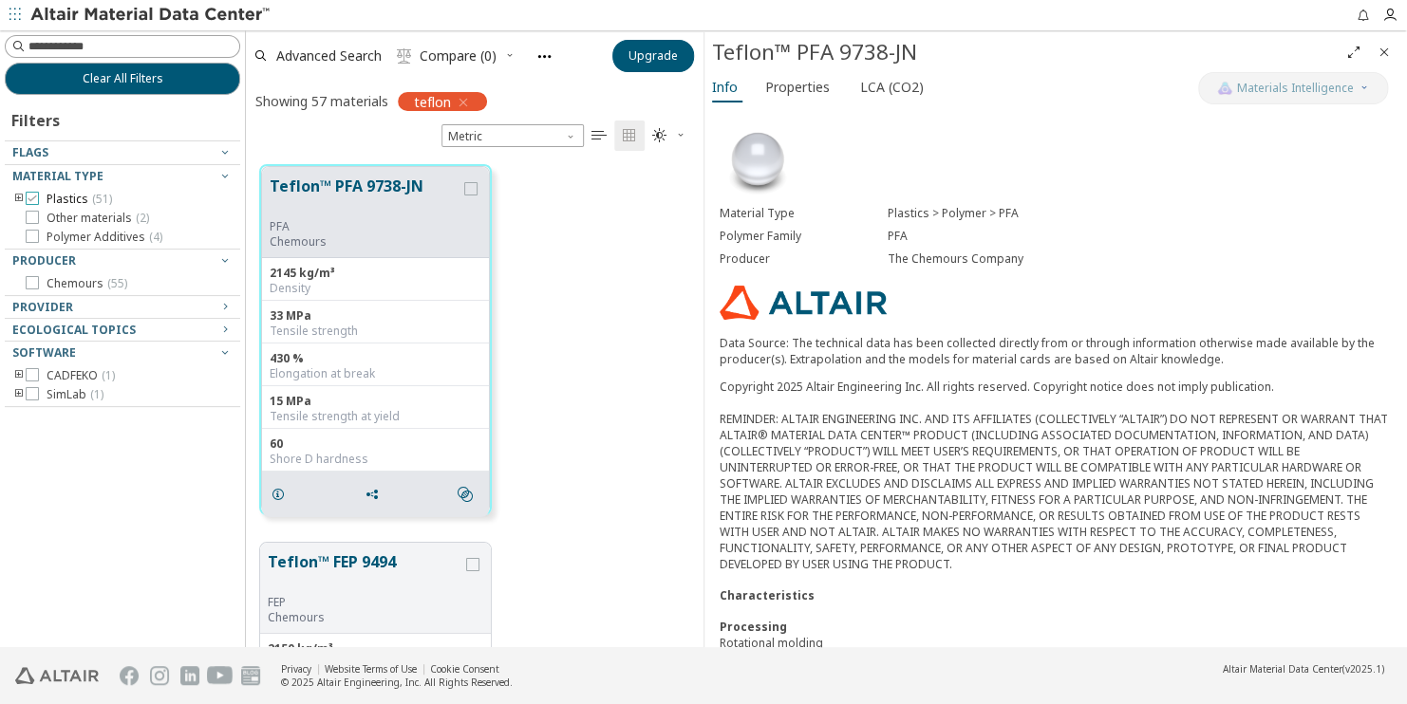
click at [46, 199] on label "Plastics ( 51 )" at bounding box center [69, 199] width 86 height 15
click at [176, 355] on div at bounding box center [118, 359] width 226 height 9
click at [225, 356] on div at bounding box center [118, 359] width 226 height 9
click at [222, 351] on icon "button" at bounding box center [224, 352] width 15 height 15
click at [216, 348] on div "Software" at bounding box center [114, 353] width 205 height 15
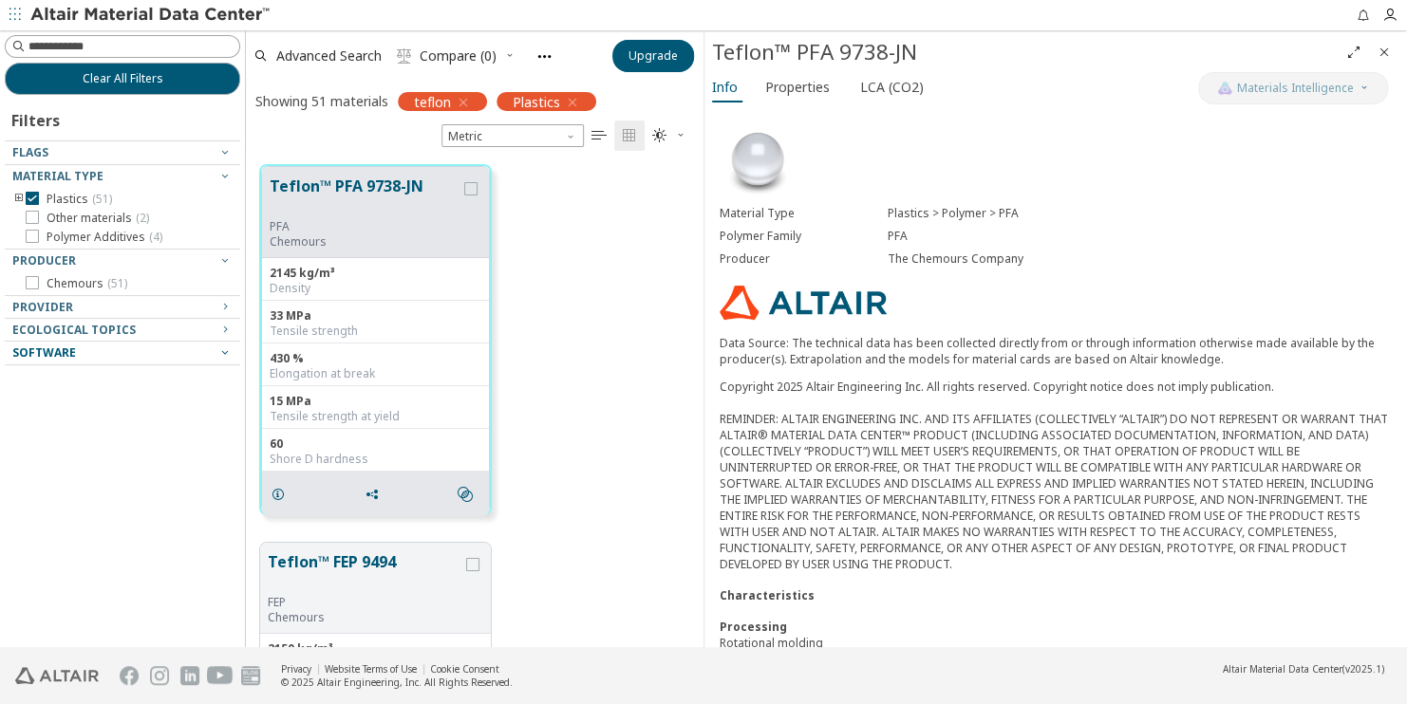
click at [221, 353] on icon "button" at bounding box center [224, 352] width 15 height 15
click at [221, 351] on icon "button" at bounding box center [224, 352] width 15 height 15
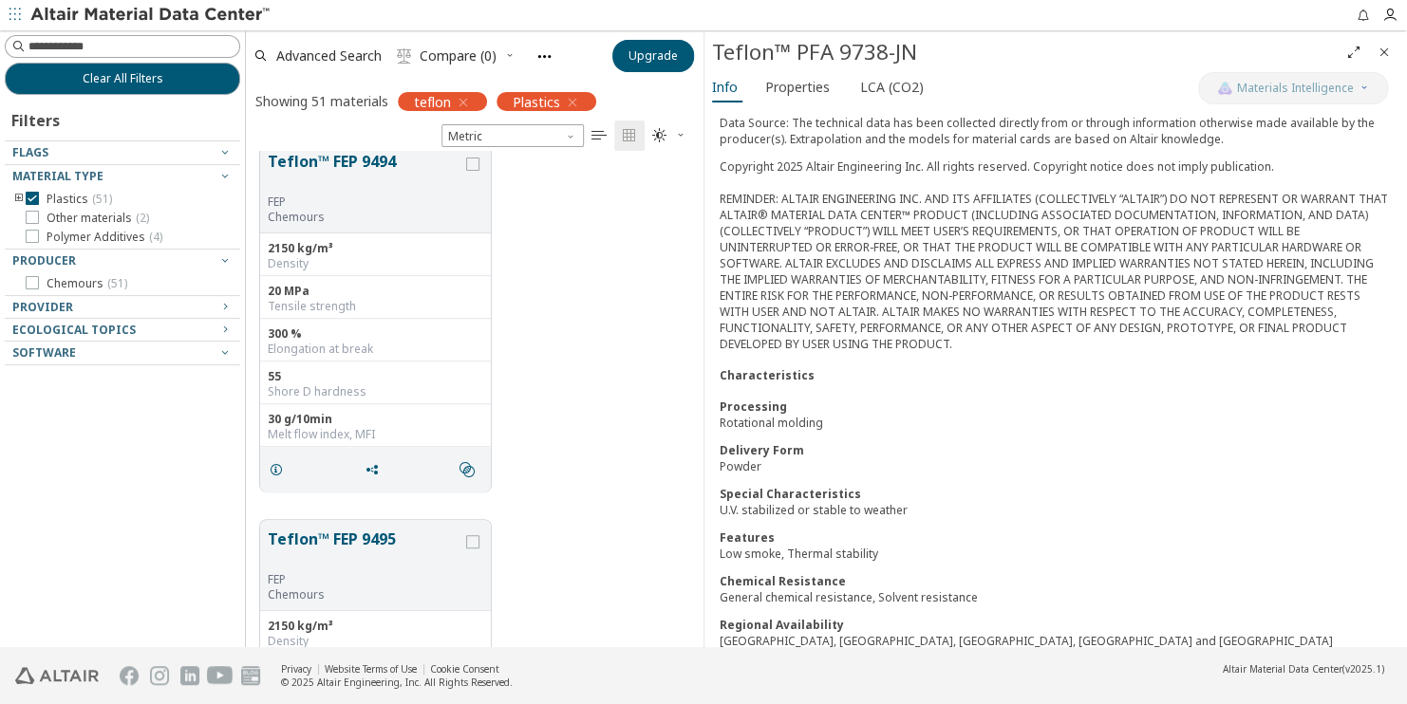
scroll to position [570, 0]
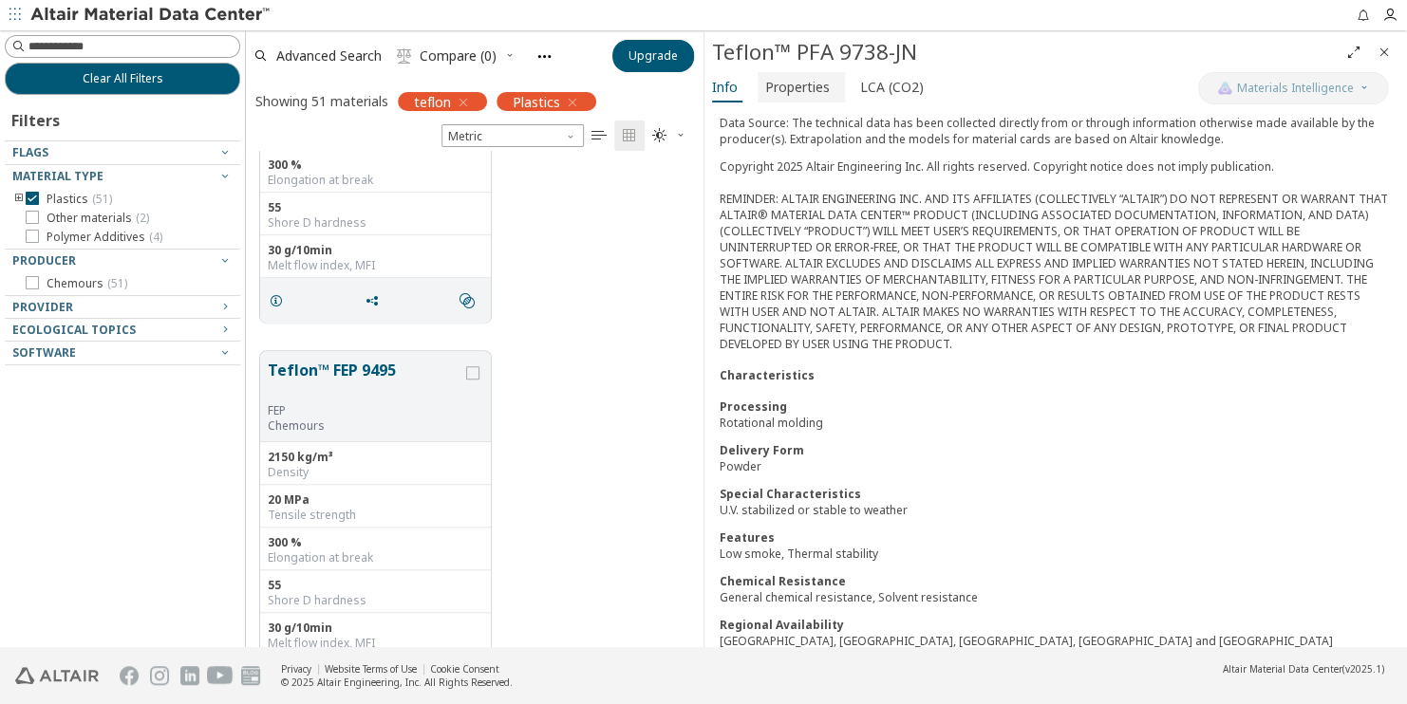
click at [796, 98] on span "Properties" at bounding box center [797, 87] width 65 height 30
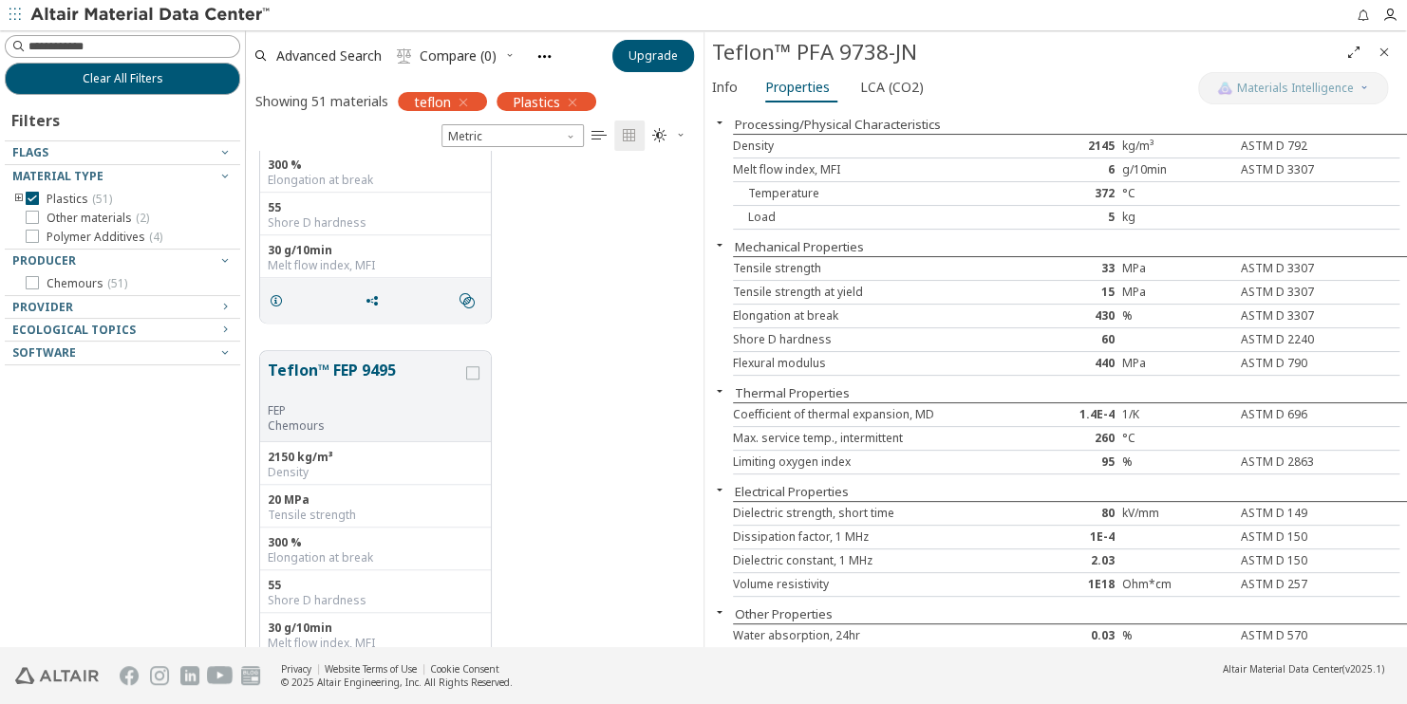
click at [886, 246] on div "Mechanical Properties" at bounding box center [1055, 246] width 703 height 19
click at [880, 92] on span "LCA (CO2)" at bounding box center [892, 87] width 64 height 30
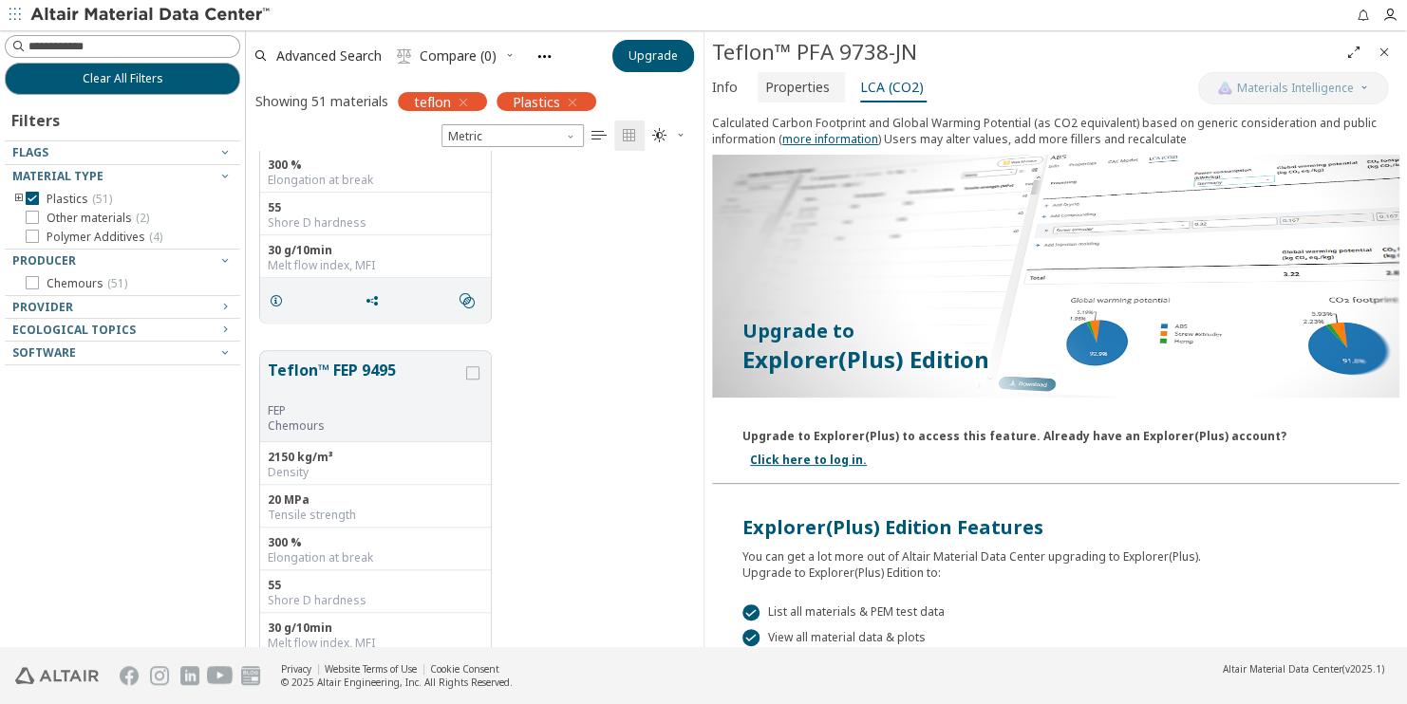
click at [813, 89] on span "Properties" at bounding box center [797, 87] width 65 height 30
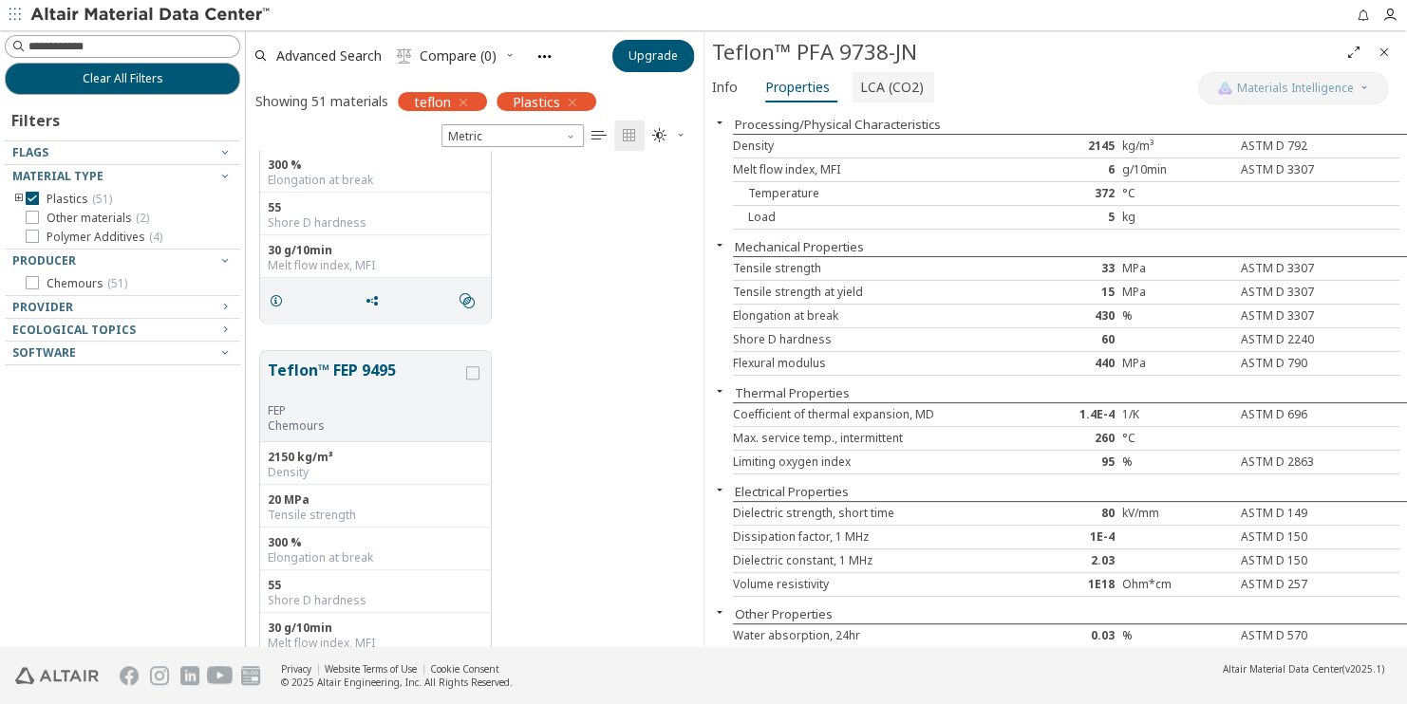
click at [874, 90] on span "LCA (CO2)" at bounding box center [892, 87] width 64 height 30
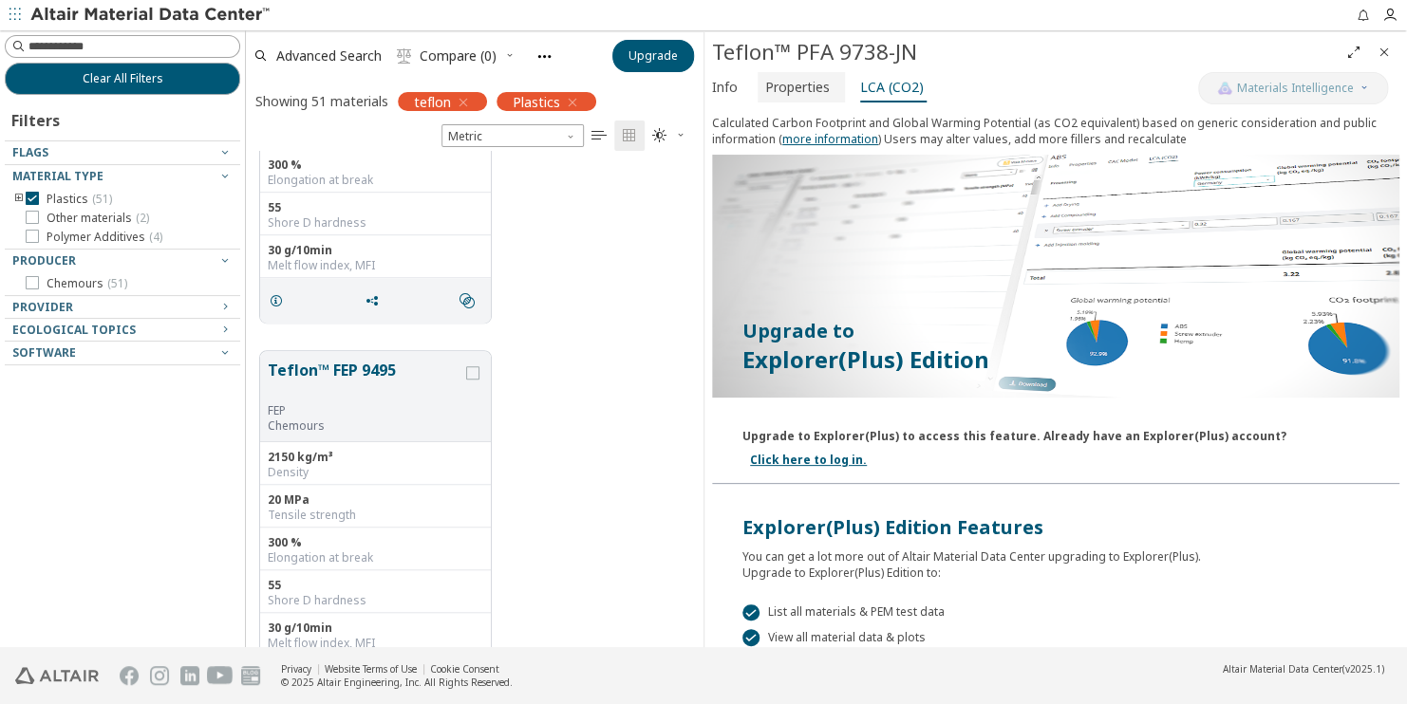
click at [778, 93] on span "Properties" at bounding box center [797, 87] width 65 height 30
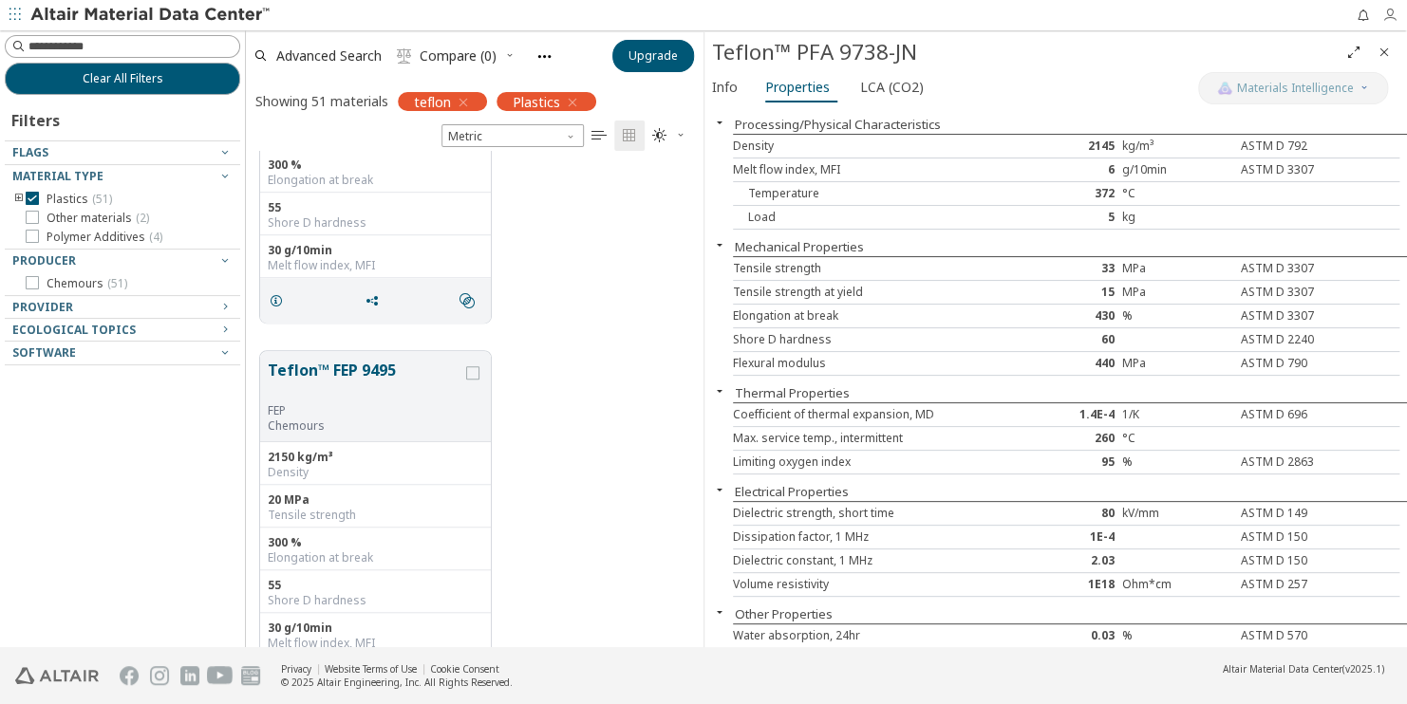
click at [1386, 13] on icon "button" at bounding box center [1389, 15] width 15 height 15
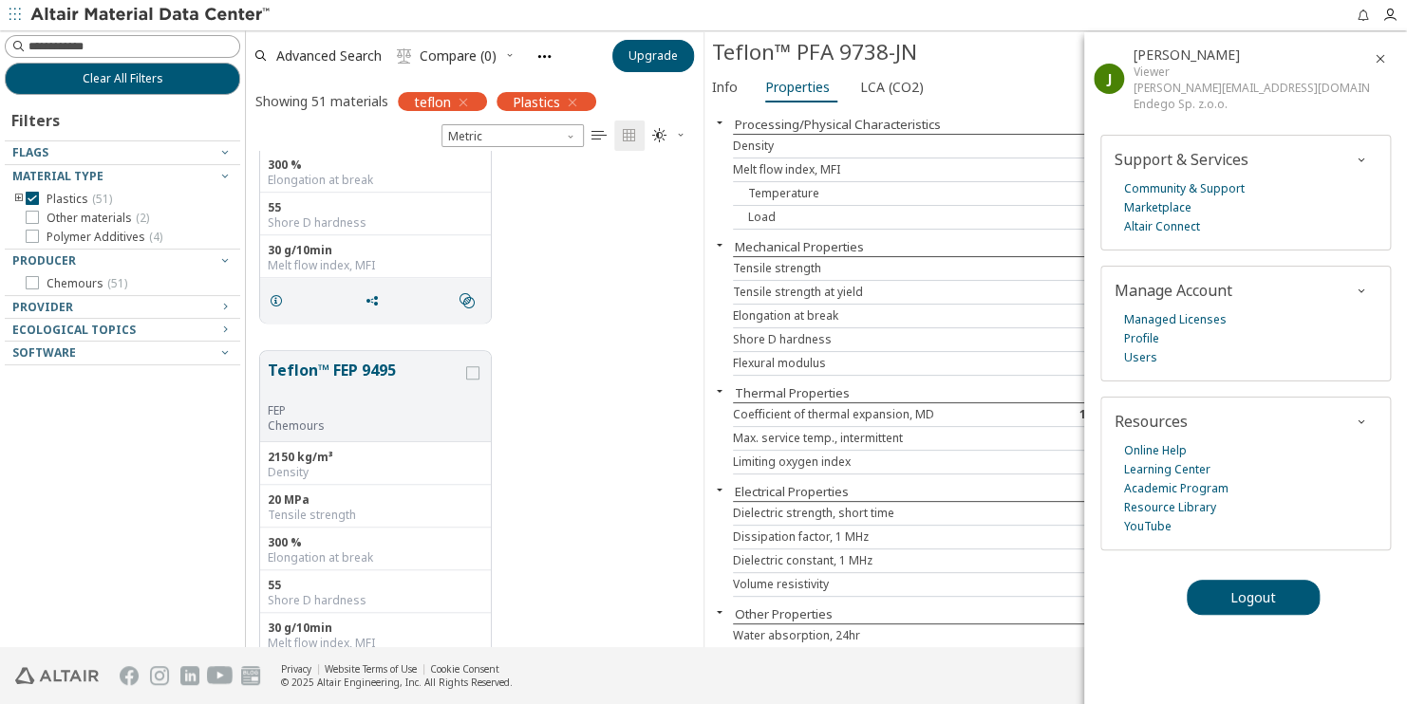
click at [974, 220] on div "Load" at bounding box center [872, 217] width 278 height 15
click at [660, 60] on span "Upgrade" at bounding box center [652, 55] width 49 height 15
